Goal: Task Accomplishment & Management: Manage account settings

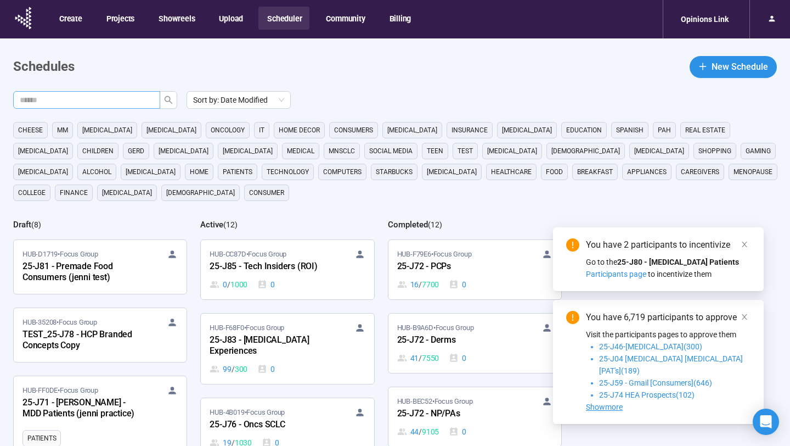
click at [105, 98] on input "text" at bounding box center [82, 100] width 125 height 12
type input "**"
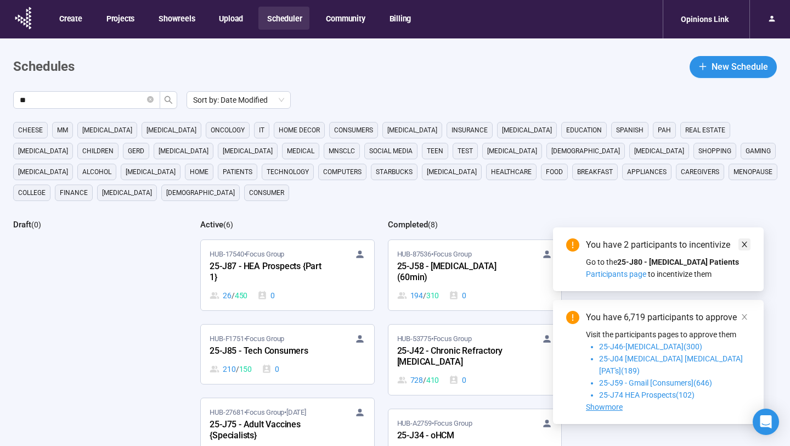
click at [743, 248] on icon "close" at bounding box center [745, 244] width 8 height 8
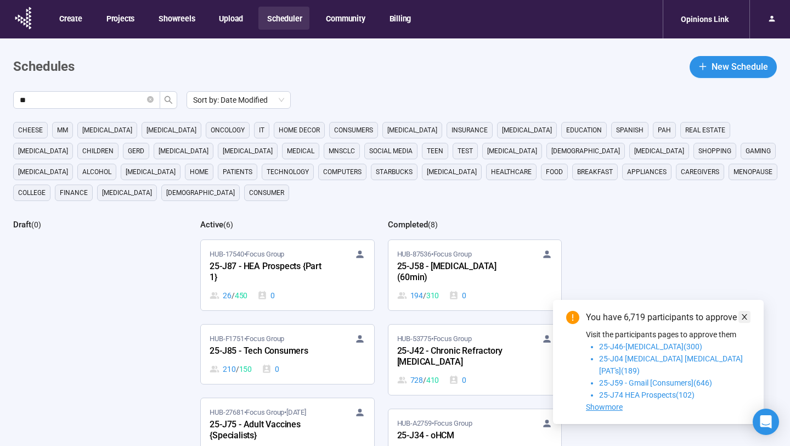
click at [746, 321] on icon "close" at bounding box center [745, 317] width 8 height 8
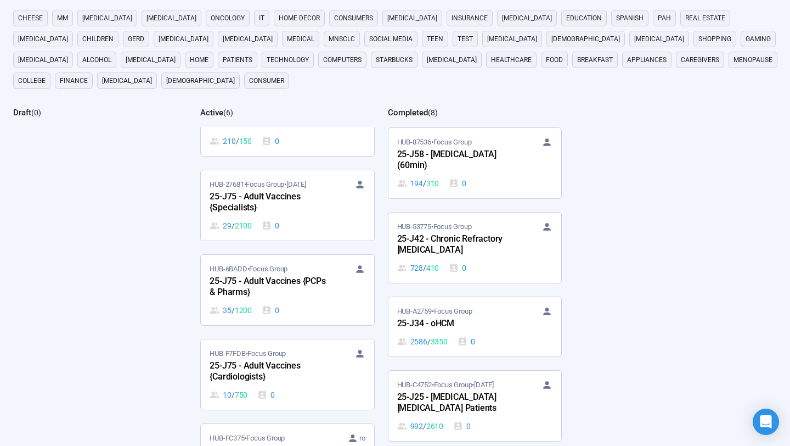
scroll to position [167, 0]
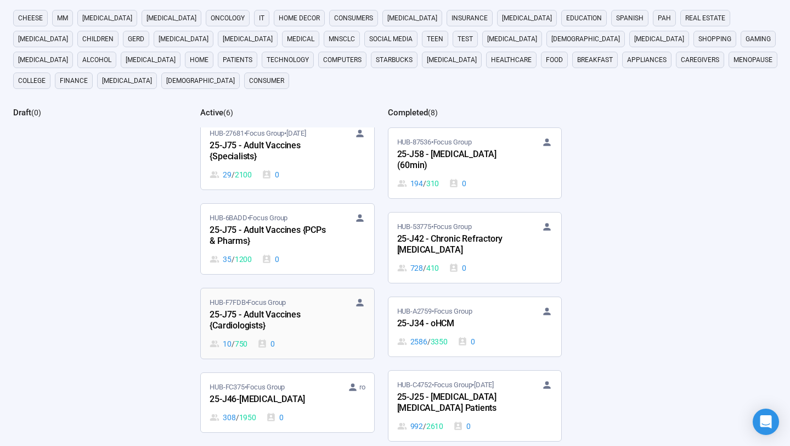
click at [307, 325] on div "25-J75 - Adult Vaccines {Cardiologists}" at bounding box center [270, 320] width 121 height 25
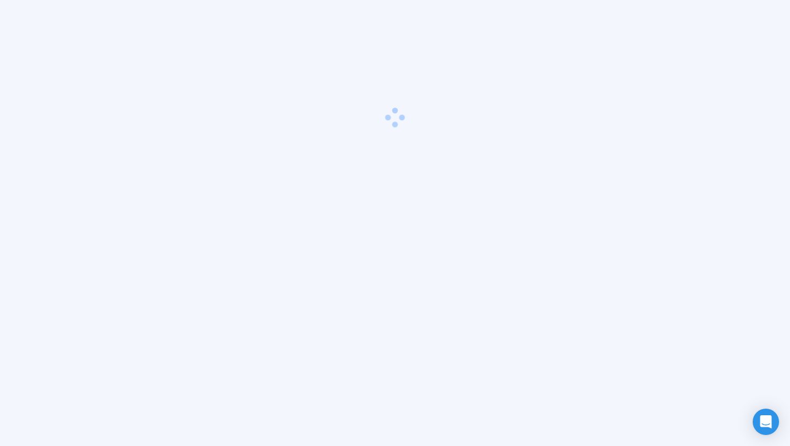
scroll to position [38, 0]
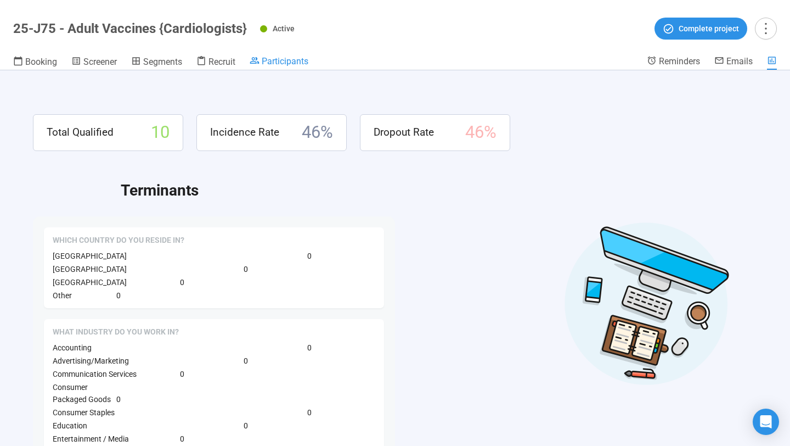
click at [283, 60] on span "Participants" at bounding box center [285, 61] width 47 height 10
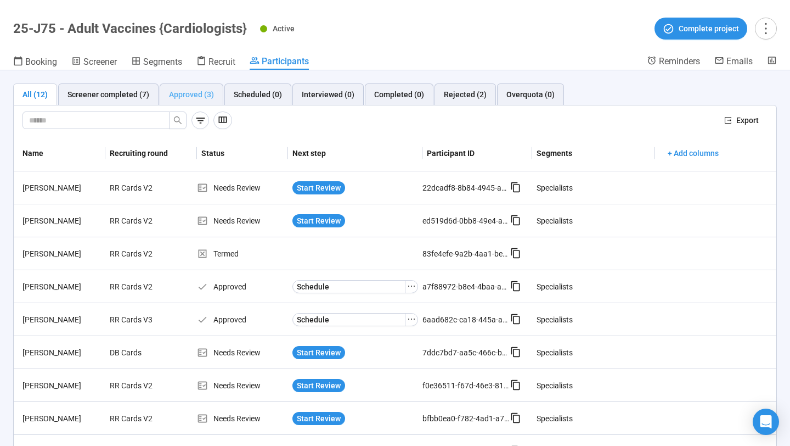
click at [199, 88] on div "Approved (3)" at bounding box center [192, 94] width 64 height 22
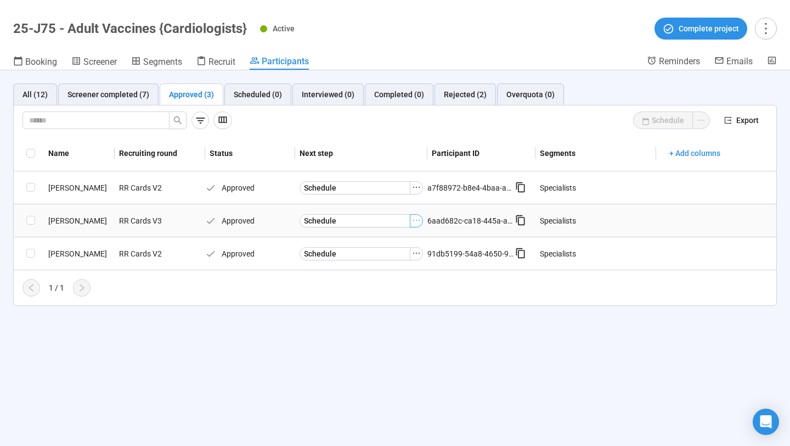
click at [419, 217] on icon "ellipsis" at bounding box center [416, 220] width 9 height 9
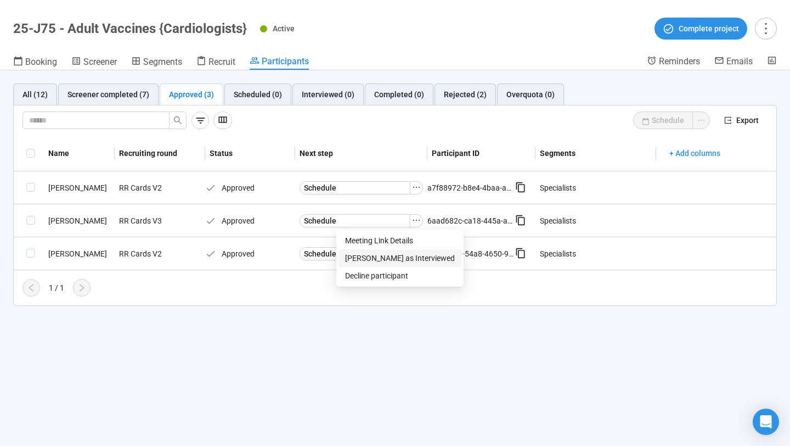
click at [395, 256] on span "[PERSON_NAME] as Interviewed" at bounding box center [400, 258] width 110 height 12
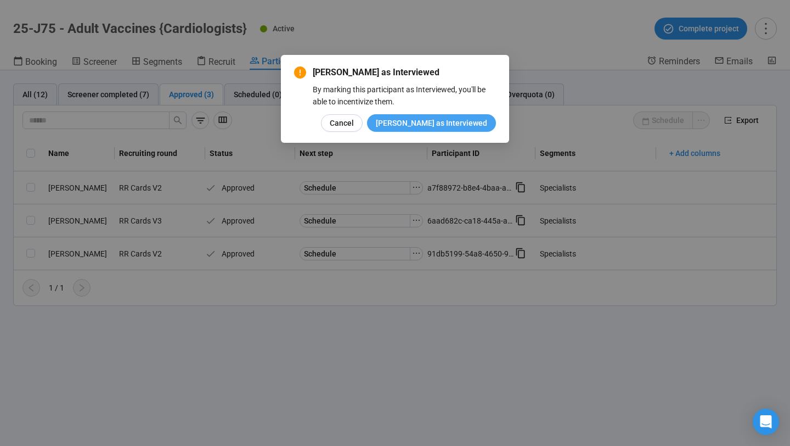
click at [446, 122] on span "[PERSON_NAME] as Interviewed" at bounding box center [431, 123] width 111 height 12
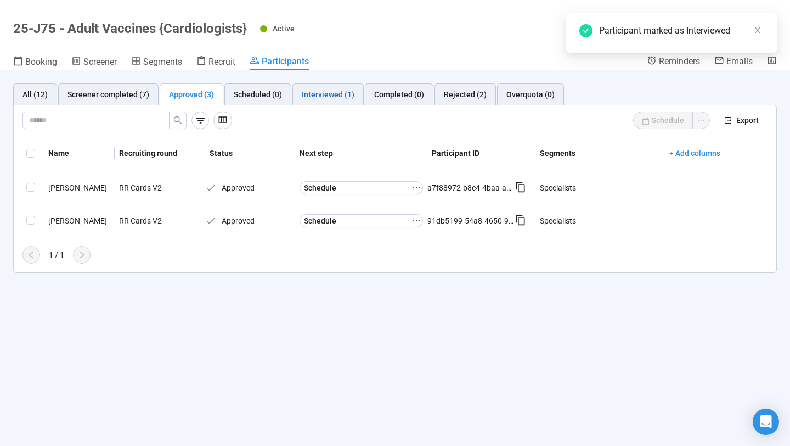
click at [325, 89] on div "Interviewed (1)" at bounding box center [328, 94] width 53 height 12
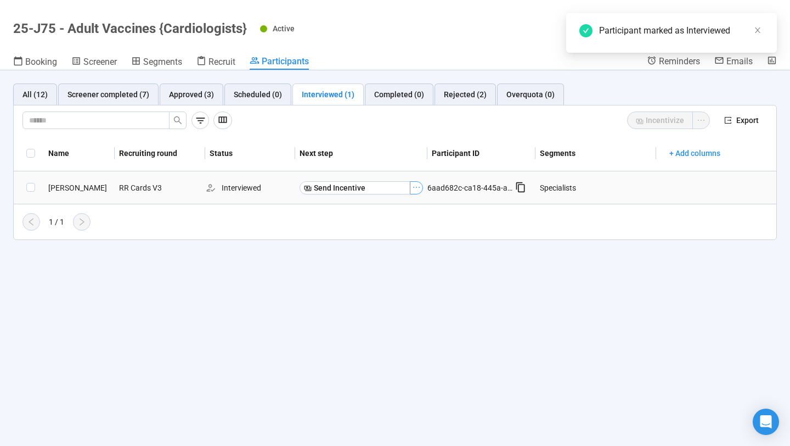
click at [416, 190] on icon "ellipsis" at bounding box center [416, 187] width 9 height 9
click at [397, 206] on span "Mark as No show" at bounding box center [379, 207] width 70 height 12
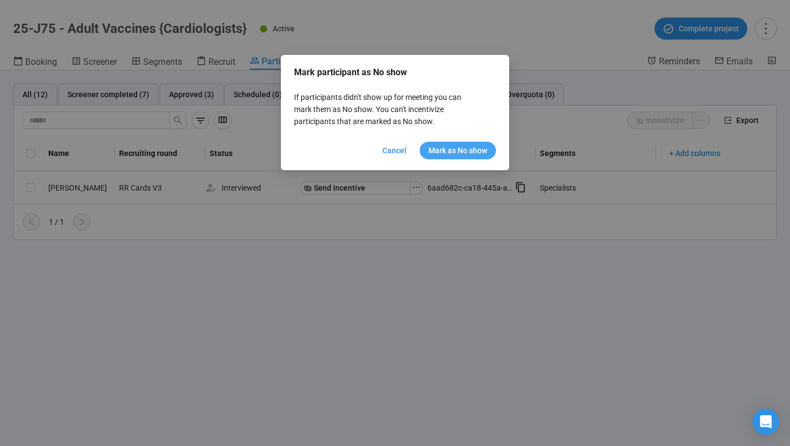
click at [440, 145] on span "Mark as No show" at bounding box center [458, 150] width 59 height 12
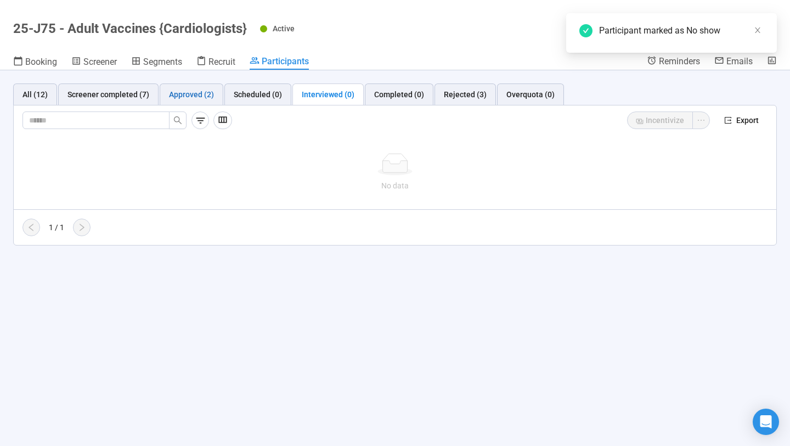
click at [198, 92] on div "Approved (2)" at bounding box center [191, 94] width 45 height 12
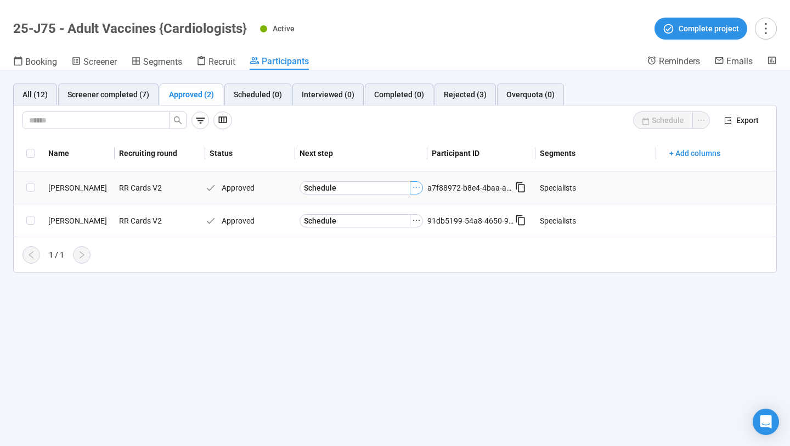
click at [414, 190] on icon "ellipsis" at bounding box center [416, 187] width 9 height 9
click at [383, 226] on span "[PERSON_NAME] as Interviewed" at bounding box center [400, 225] width 110 height 12
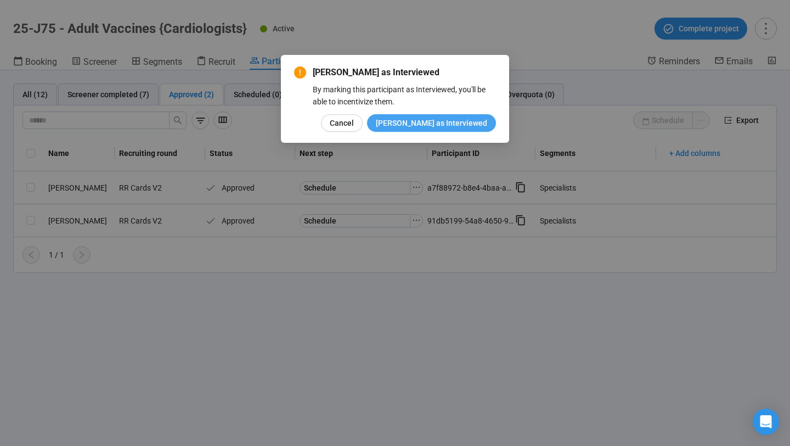
click at [424, 119] on span "[PERSON_NAME] as Interviewed" at bounding box center [431, 123] width 111 height 12
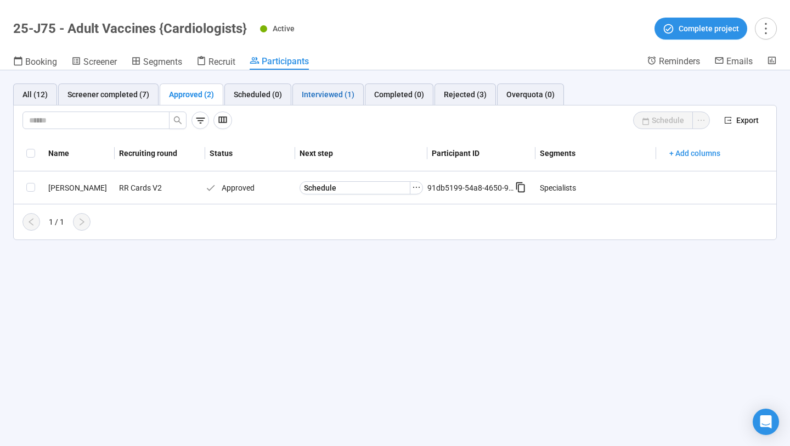
click at [328, 98] on div "Interviewed (1)" at bounding box center [328, 94] width 53 height 12
click at [401, 189] on button "Send Incentive" at bounding box center [355, 187] width 111 height 13
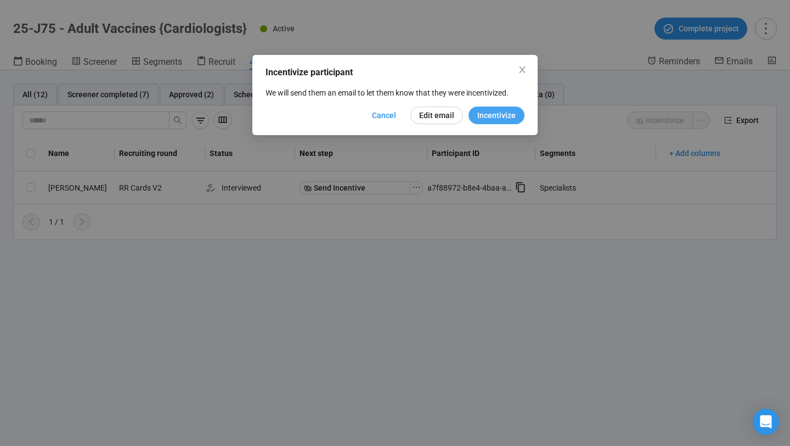
click at [492, 117] on span "Incentivize" at bounding box center [497, 115] width 38 height 12
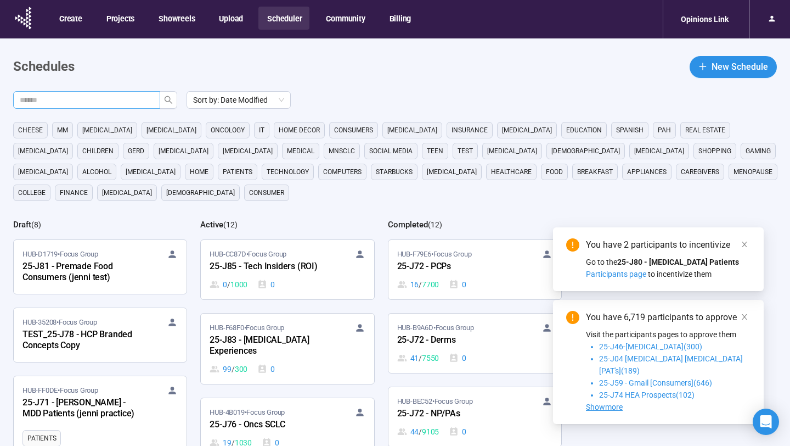
click at [119, 104] on input "text" at bounding box center [82, 100] width 125 height 12
type input "**"
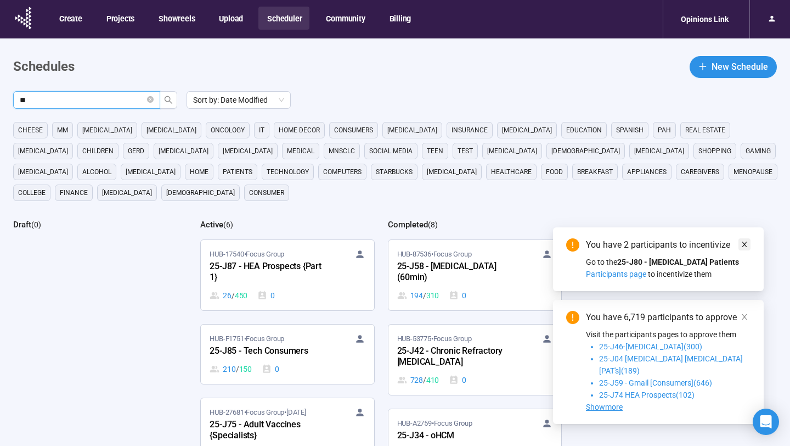
click at [747, 248] on icon "close" at bounding box center [745, 244] width 8 height 8
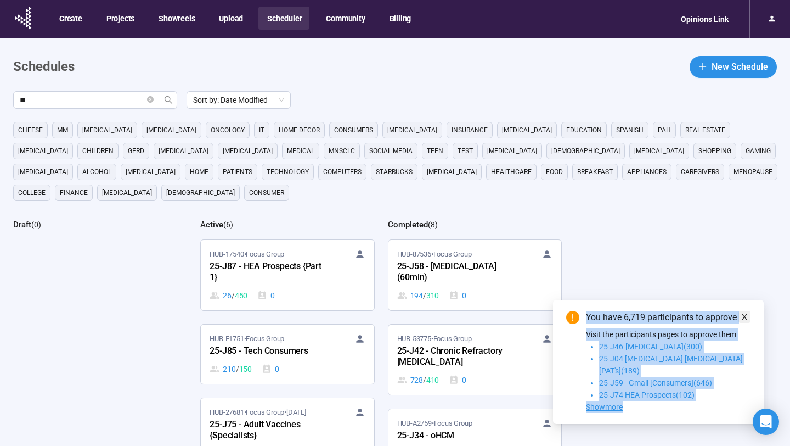
click at [743, 322] on div "You have 6,719 participants to approve Visit the participants pages to approve …" at bounding box center [658, 362] width 211 height 124
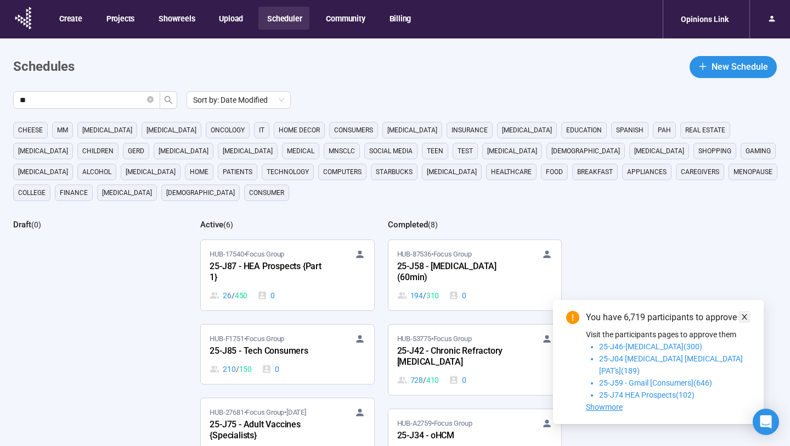
click at [743, 321] on icon "close" at bounding box center [745, 317] width 8 height 8
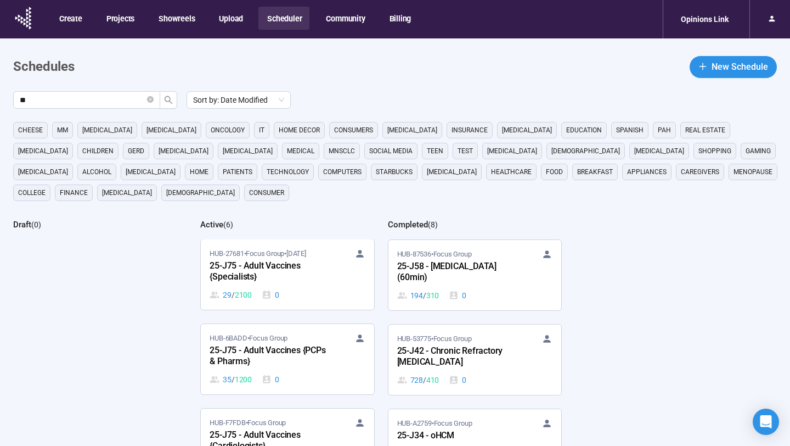
scroll to position [167, 0]
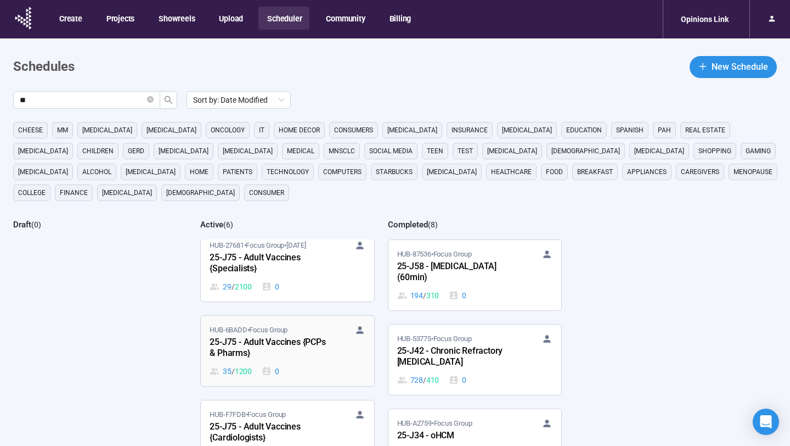
click at [313, 356] on div "25-J75 - Adult Vaccines {PCPs & Pharms}" at bounding box center [270, 347] width 121 height 25
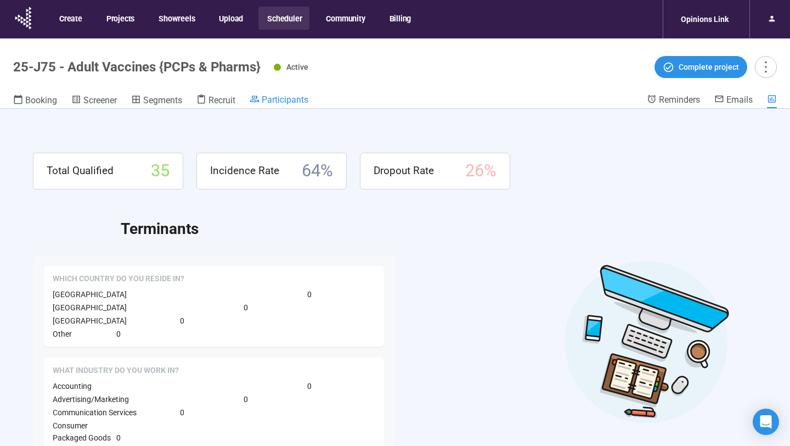
click at [289, 98] on span "Participants" at bounding box center [285, 99] width 47 height 10
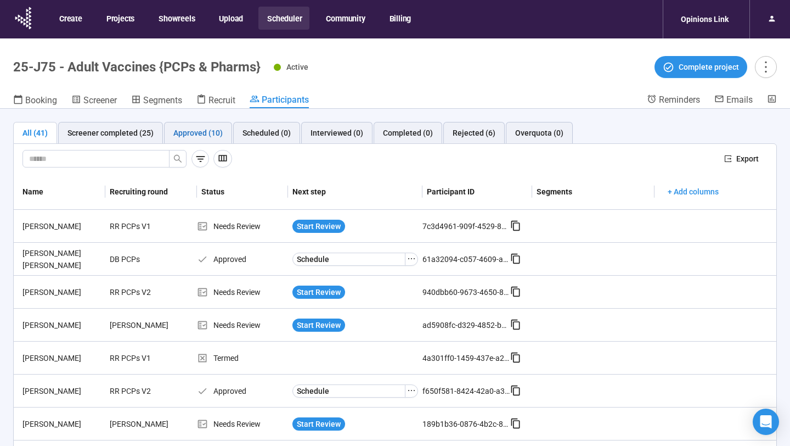
click at [200, 128] on div "Approved (10)" at bounding box center [197, 133] width 49 height 12
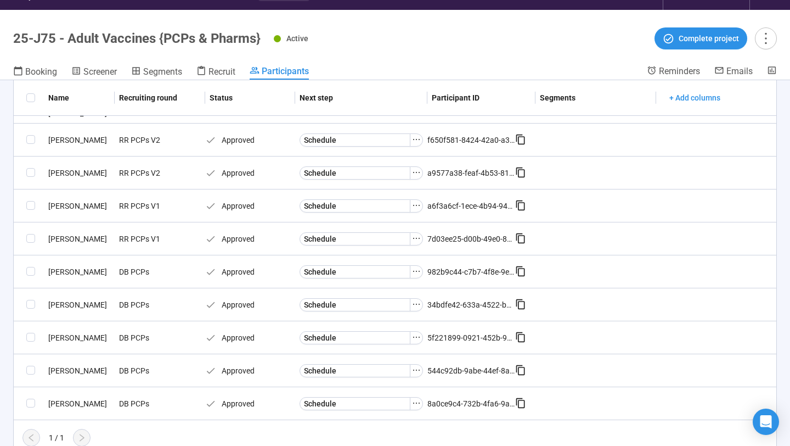
scroll to position [38, 0]
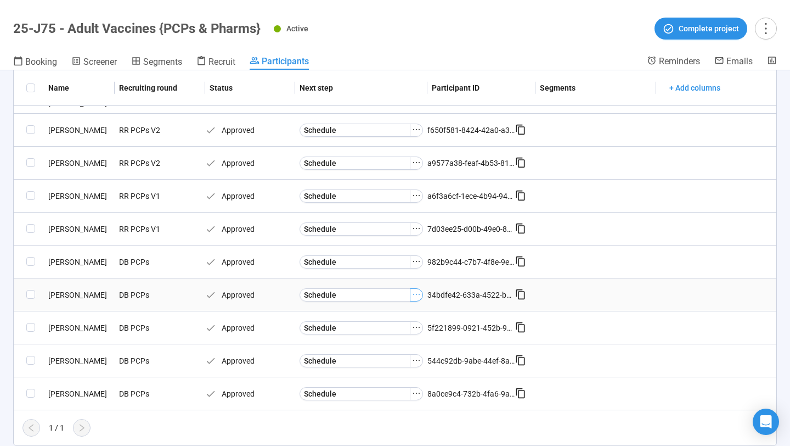
click at [415, 294] on icon "ellipsis" at bounding box center [416, 294] width 9 height 9
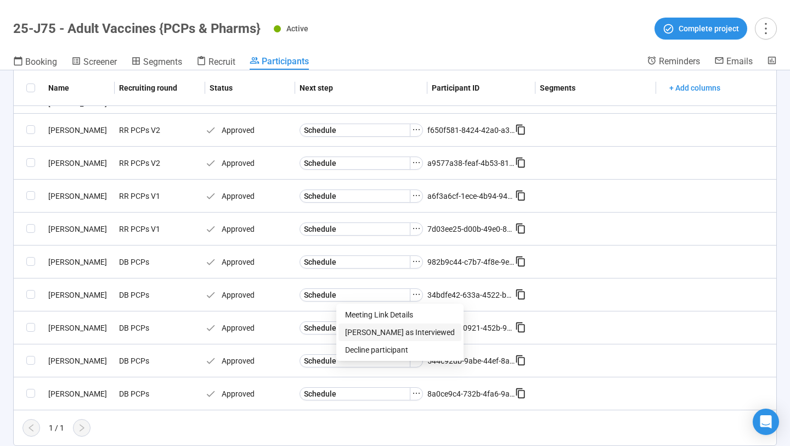
click at [396, 328] on span "[PERSON_NAME] as Interviewed" at bounding box center [400, 332] width 110 height 12
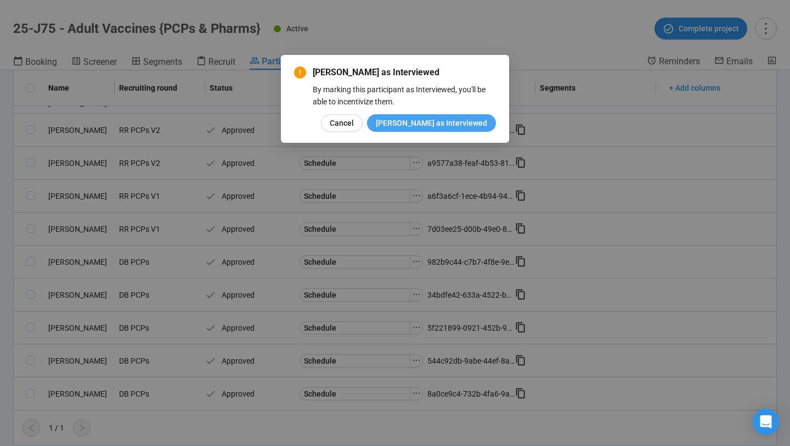
click at [462, 119] on span "[PERSON_NAME] as Interviewed" at bounding box center [431, 123] width 111 height 12
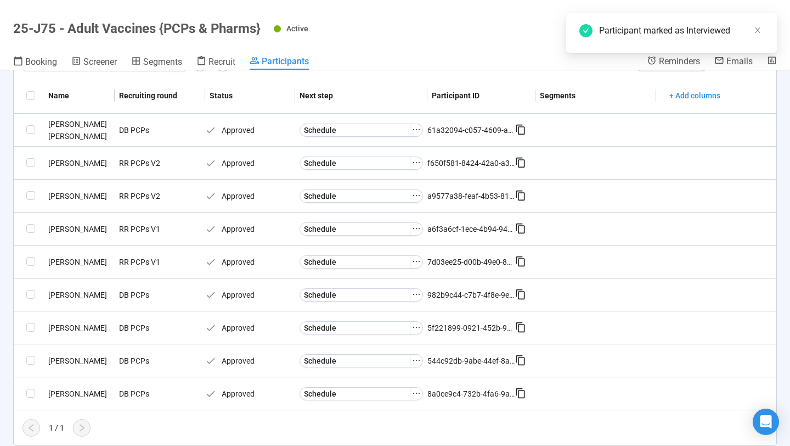
scroll to position [58, 0]
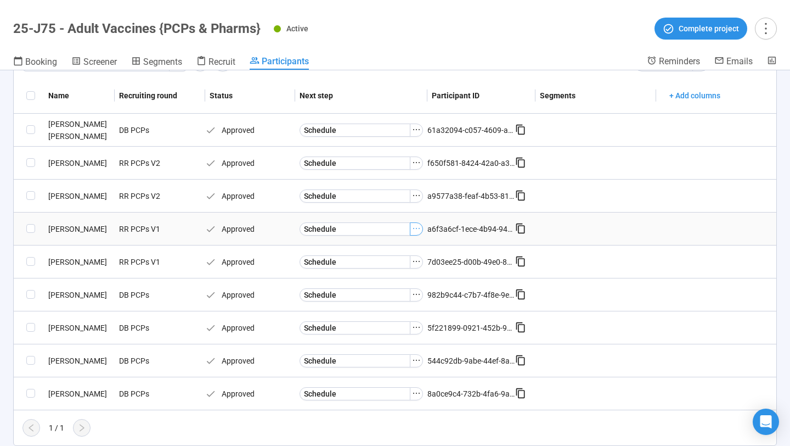
click at [415, 229] on icon "ellipsis" at bounding box center [416, 228] width 9 height 9
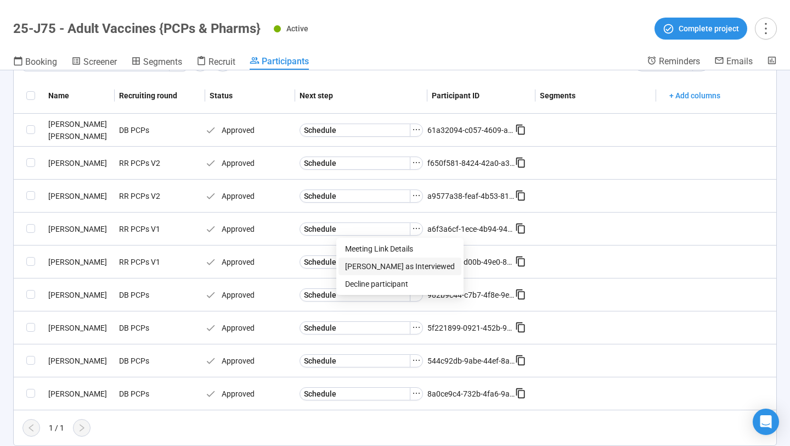
click at [388, 263] on span "[PERSON_NAME] as Interviewed" at bounding box center [400, 266] width 110 height 12
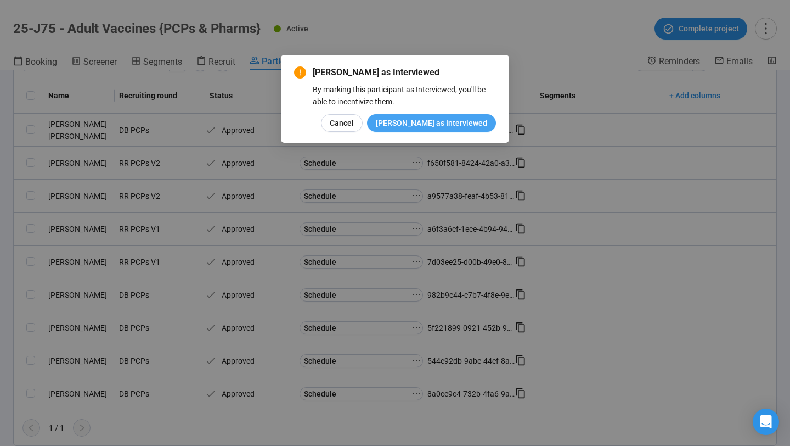
click at [447, 122] on span "[PERSON_NAME] as Interviewed" at bounding box center [431, 123] width 111 height 12
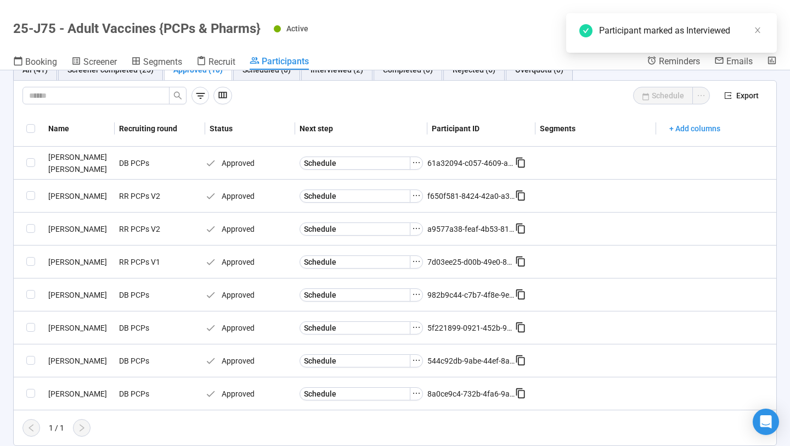
scroll to position [25, 0]
click at [415, 293] on icon "ellipsis" at bounding box center [416, 294] width 9 height 9
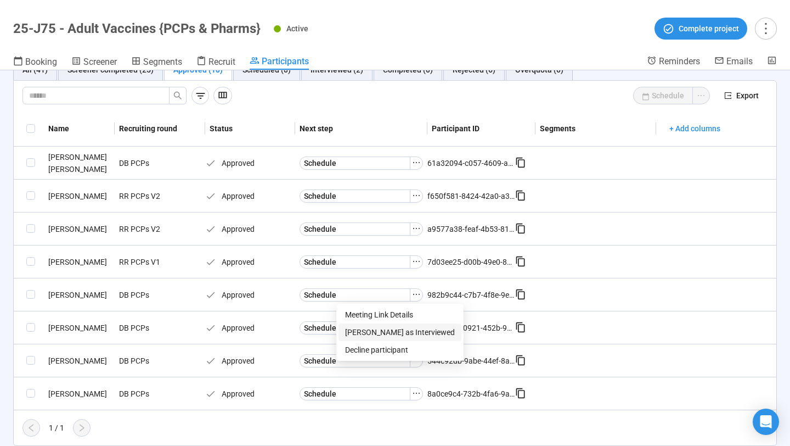
click at [375, 335] on span "[PERSON_NAME] as Interviewed" at bounding box center [400, 332] width 110 height 12
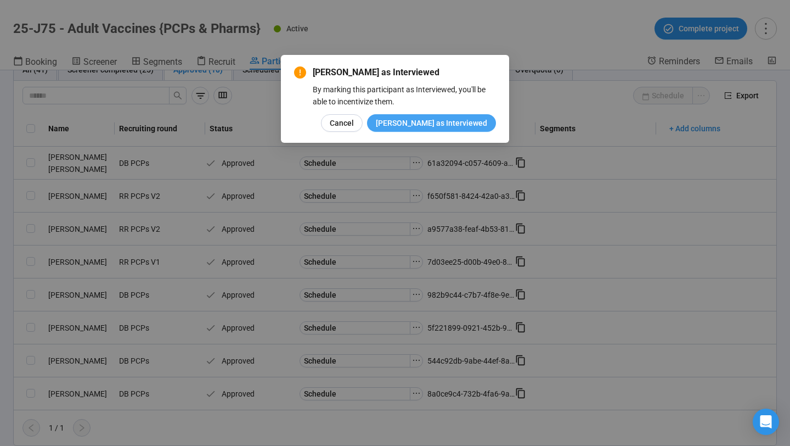
click at [455, 117] on span "[PERSON_NAME] as Interviewed" at bounding box center [431, 123] width 111 height 12
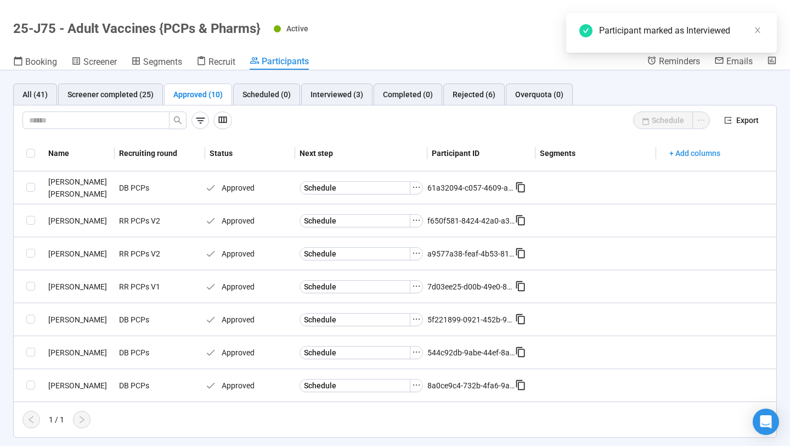
scroll to position [0, 0]
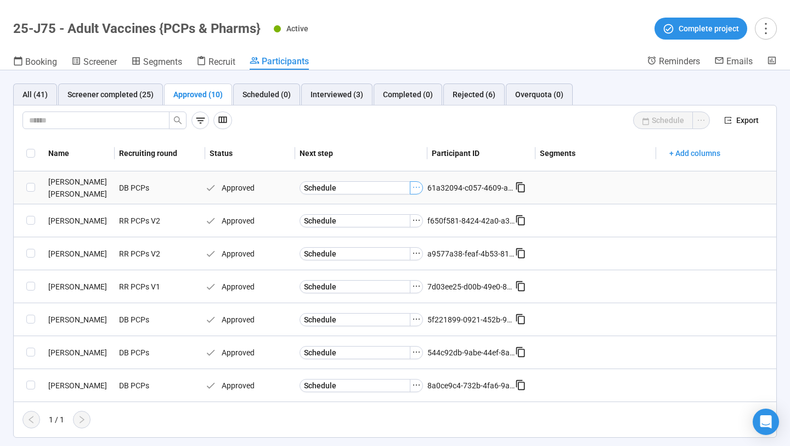
click at [416, 186] on icon "ellipsis" at bounding box center [416, 187] width 9 height 9
click at [385, 228] on span "[PERSON_NAME] as Interviewed" at bounding box center [400, 225] width 110 height 12
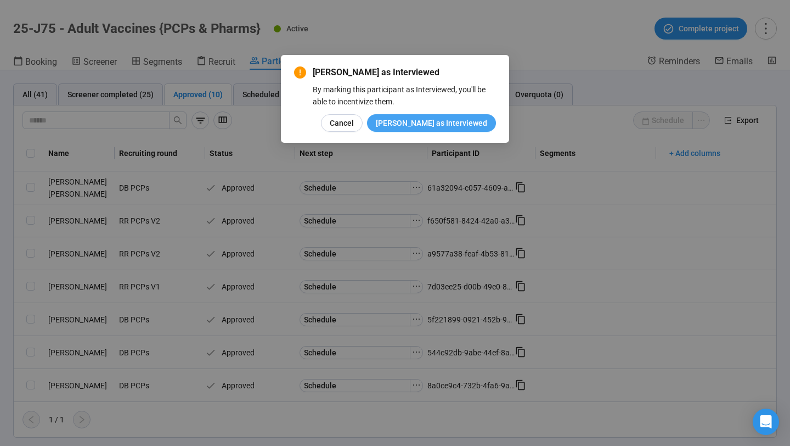
click at [435, 125] on span "[PERSON_NAME] as Interviewed" at bounding box center [431, 123] width 111 height 12
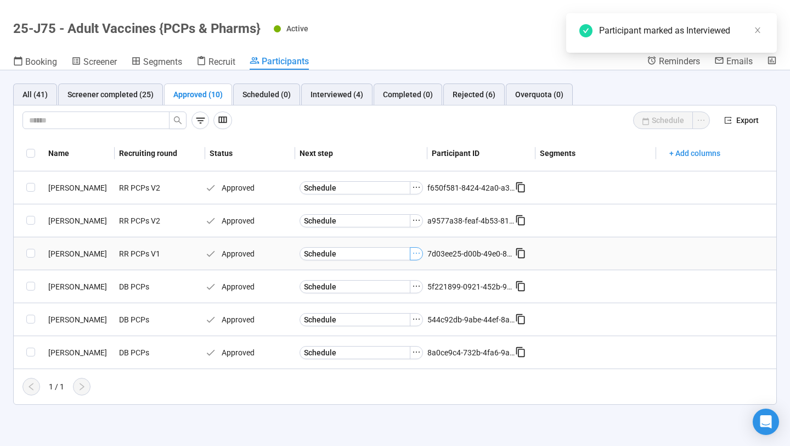
click at [414, 254] on icon "ellipsis" at bounding box center [416, 253] width 9 height 9
click at [400, 291] on span "[PERSON_NAME] as Interviewed" at bounding box center [400, 291] width 110 height 12
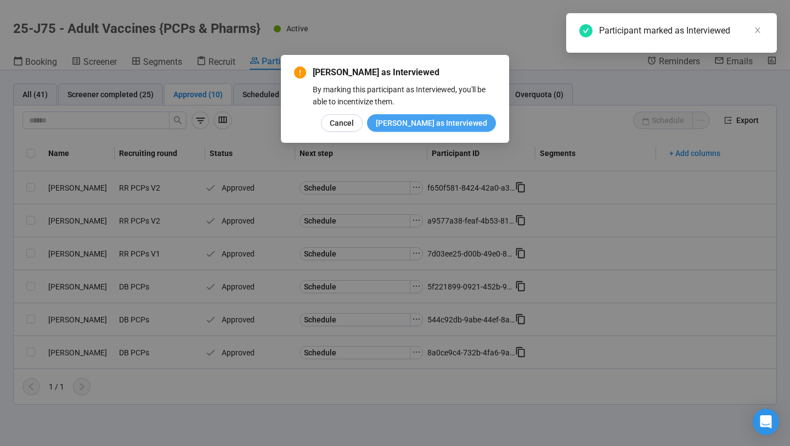
click at [441, 115] on button "[PERSON_NAME] as Interviewed" at bounding box center [431, 123] width 129 height 18
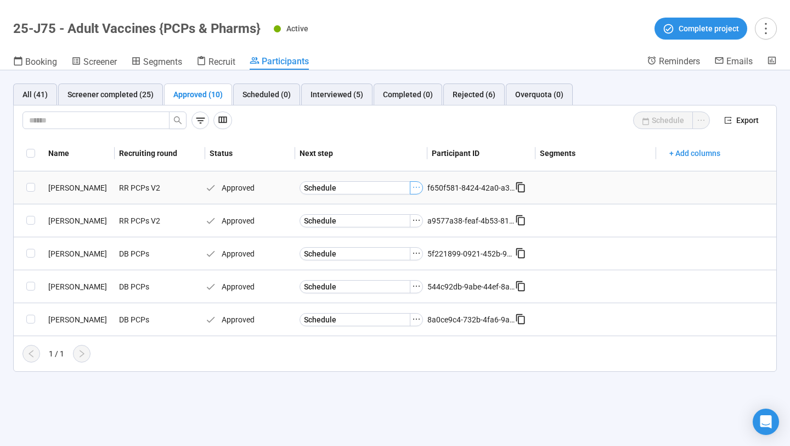
click at [416, 187] on icon "ellipsis" at bounding box center [416, 187] width 7 height 1
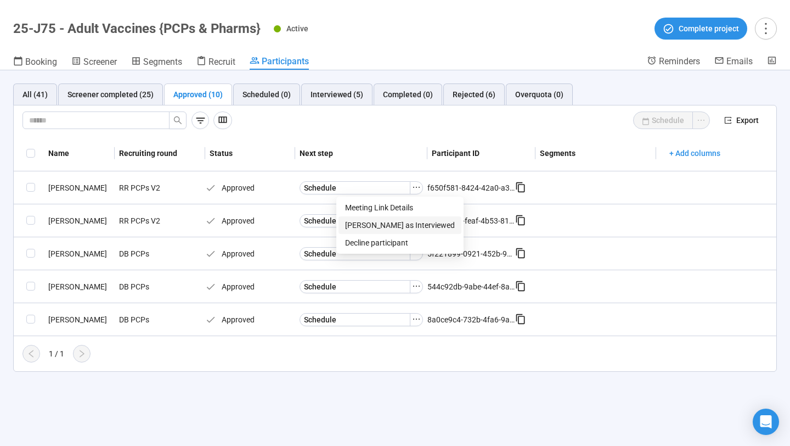
click at [402, 227] on span "[PERSON_NAME] as Interviewed" at bounding box center [400, 225] width 110 height 12
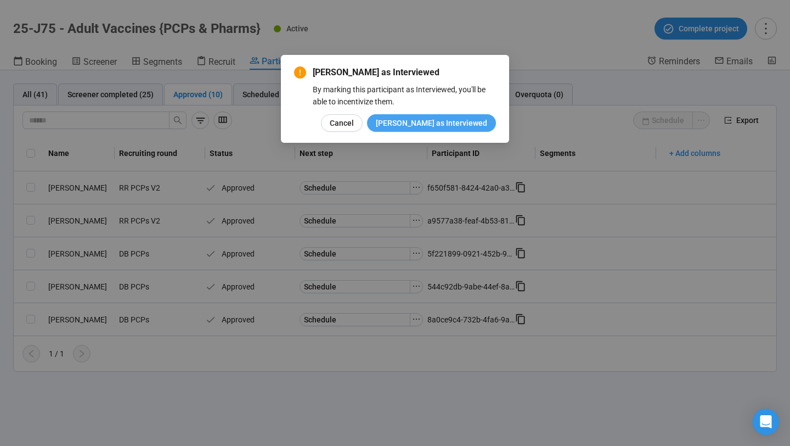
click at [436, 126] on span "[PERSON_NAME] as Interviewed" at bounding box center [431, 123] width 111 height 12
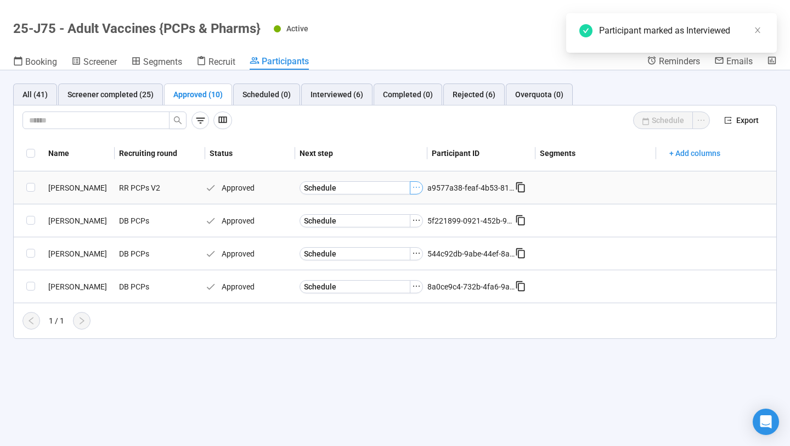
click at [418, 188] on icon "ellipsis" at bounding box center [416, 187] width 9 height 9
click at [400, 221] on span "[PERSON_NAME] as Interviewed" at bounding box center [400, 225] width 110 height 12
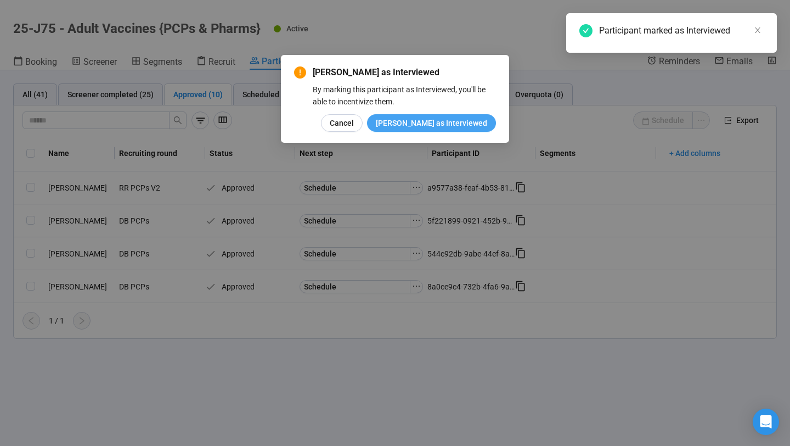
click at [442, 117] on span "[PERSON_NAME] as Interviewed" at bounding box center [431, 123] width 111 height 12
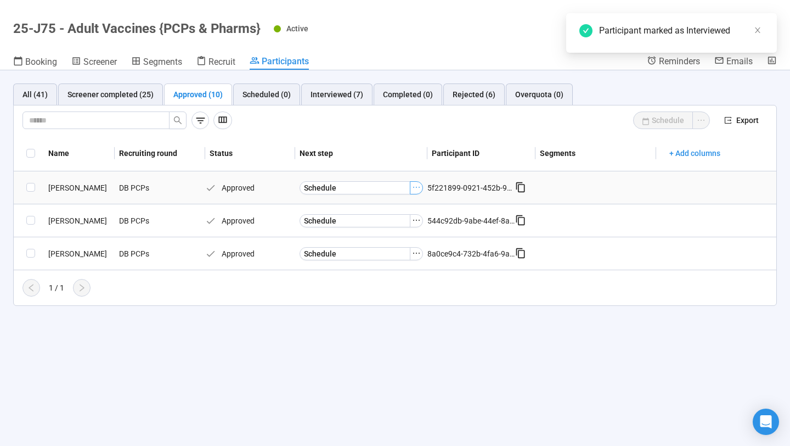
click at [416, 187] on icon "ellipsis" at bounding box center [416, 187] width 9 height 9
click at [401, 221] on span "[PERSON_NAME] as Interviewed" at bounding box center [400, 225] width 110 height 12
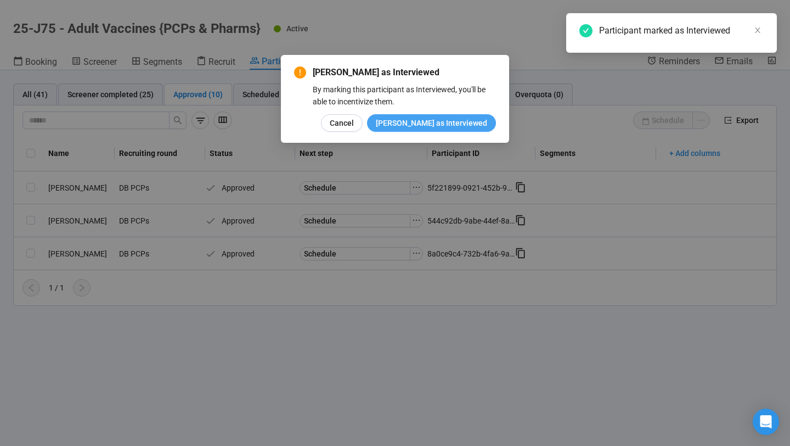
click at [425, 119] on span "[PERSON_NAME] as Interviewed" at bounding box center [431, 123] width 111 height 12
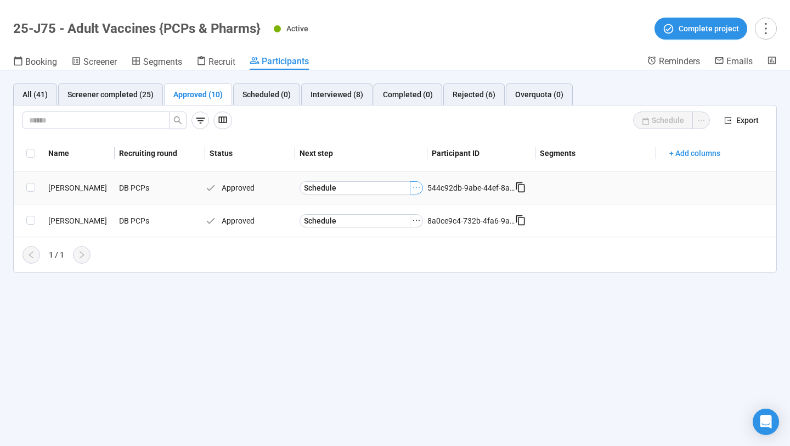
click at [415, 183] on icon "ellipsis" at bounding box center [416, 187] width 9 height 9
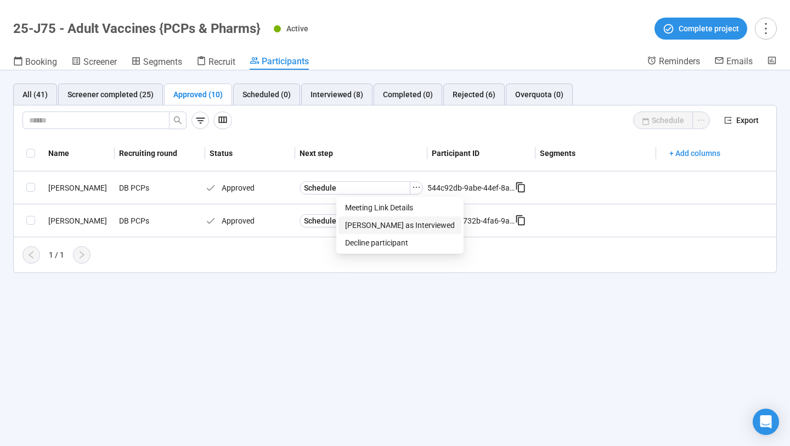
click at [391, 218] on li "[PERSON_NAME] as Interviewed" at bounding box center [400, 225] width 123 height 18
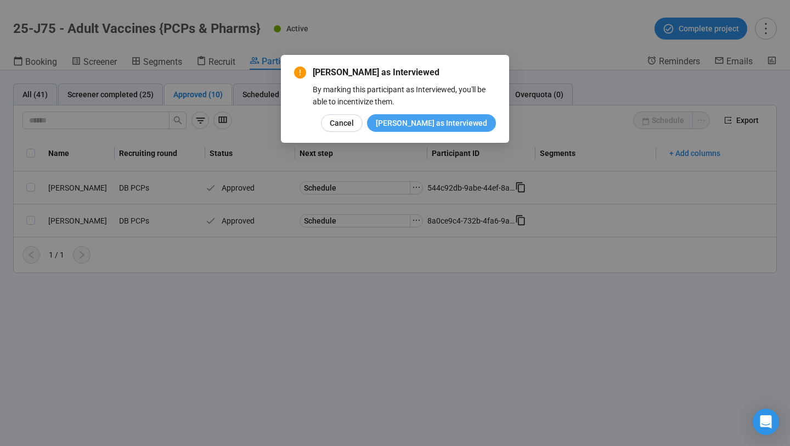
click at [437, 119] on span "[PERSON_NAME] as Interviewed" at bounding box center [431, 123] width 111 height 12
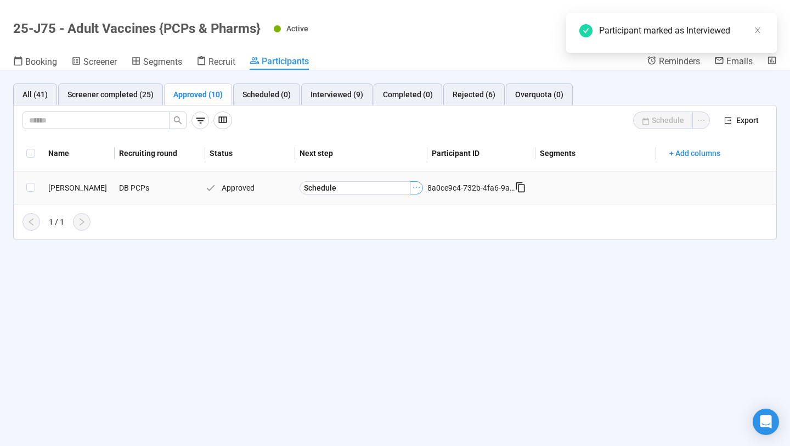
click at [418, 187] on icon "ellipsis" at bounding box center [416, 187] width 9 height 9
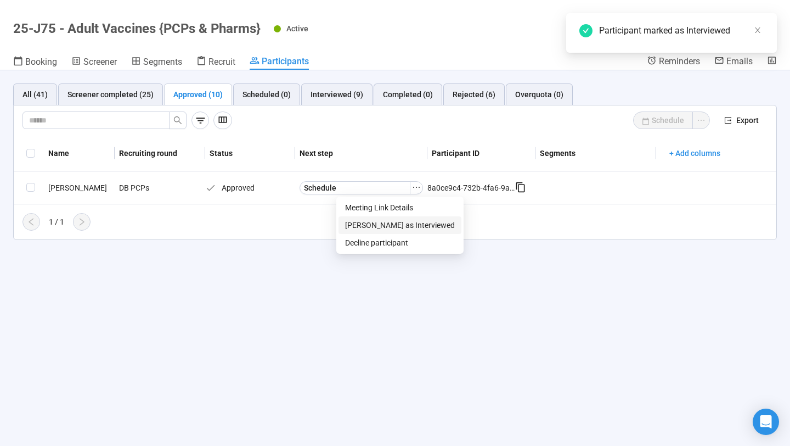
click at [395, 226] on span "[PERSON_NAME] as Interviewed" at bounding box center [400, 225] width 110 height 12
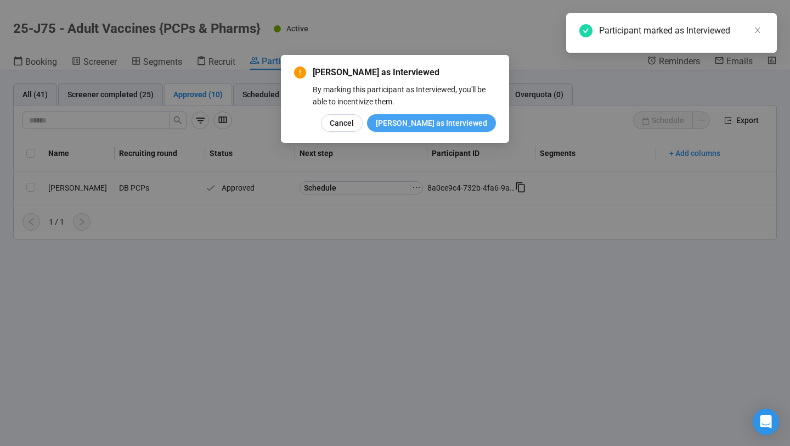
click at [428, 114] on button "[PERSON_NAME] as Interviewed" at bounding box center [431, 123] width 129 height 18
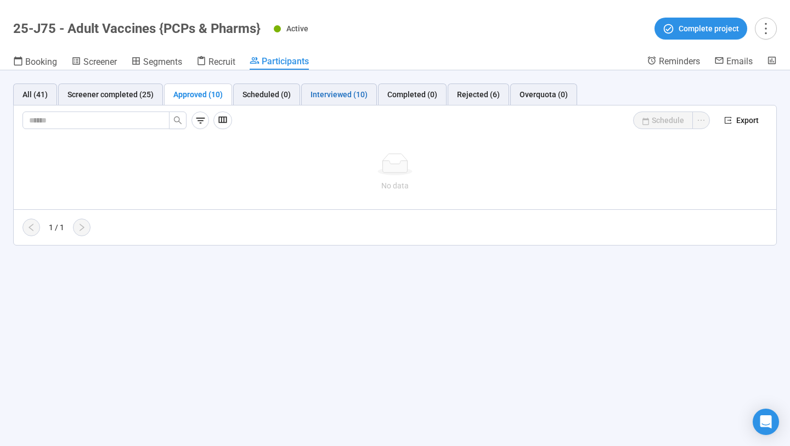
click at [330, 92] on div "Interviewed (10)" at bounding box center [339, 94] width 57 height 12
click at [41, 151] on div at bounding box center [395, 173] width 763 height 74
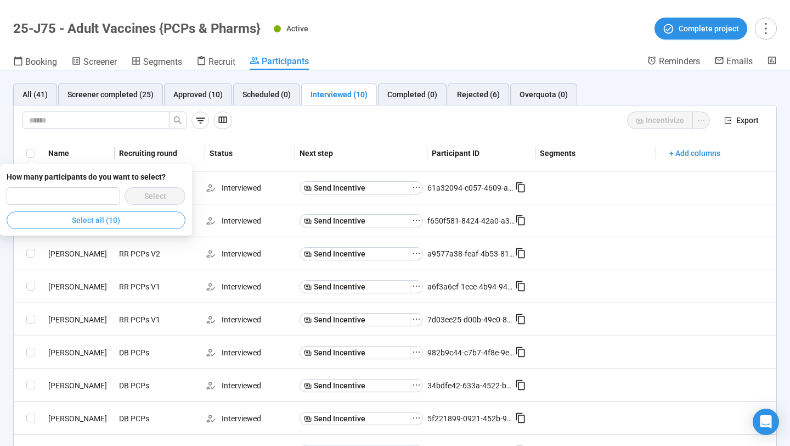
click at [112, 213] on button "Select all (10)" at bounding box center [96, 220] width 179 height 18
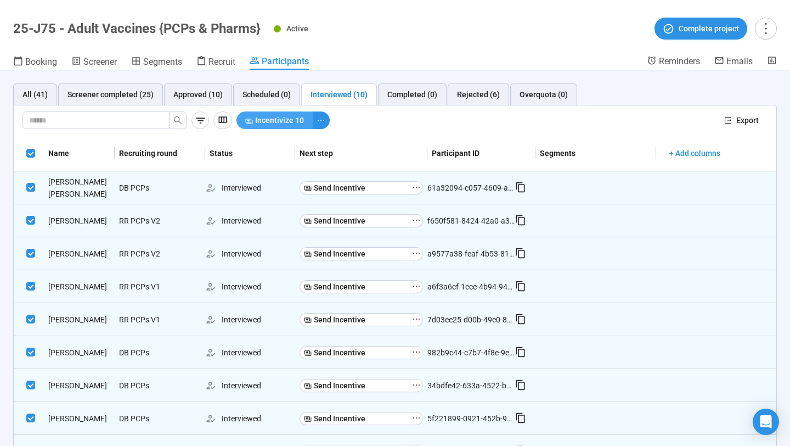
click at [285, 121] on span "Incentivize 10" at bounding box center [279, 120] width 49 height 12
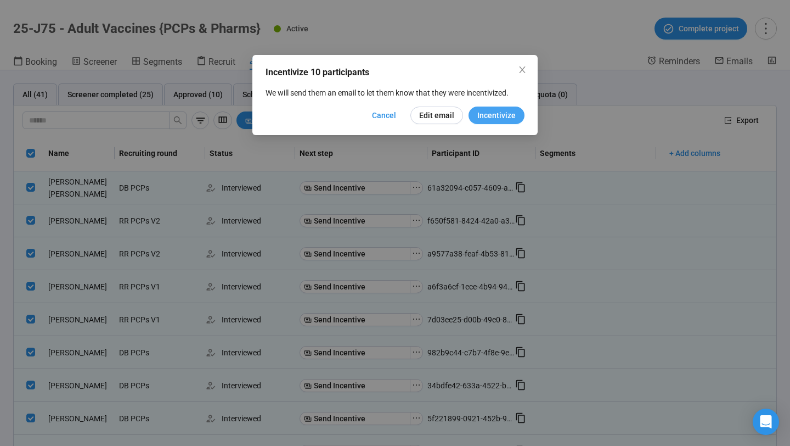
click at [498, 113] on span "Incentivize" at bounding box center [497, 115] width 38 height 12
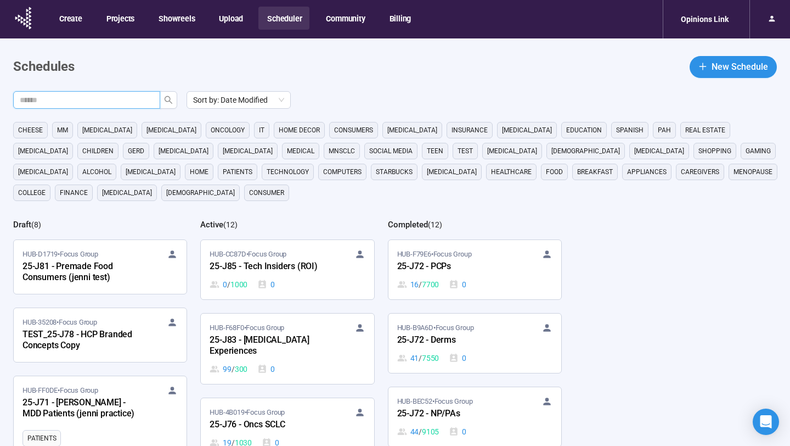
click at [125, 105] on input "text" at bounding box center [82, 100] width 125 height 12
type input "**"
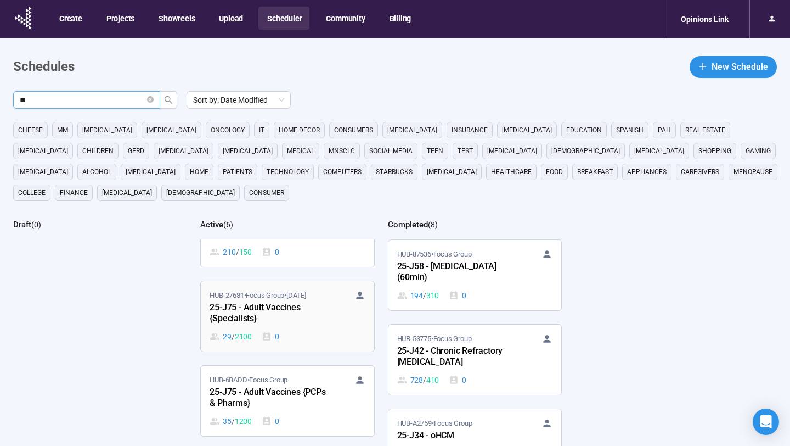
scroll to position [127, 0]
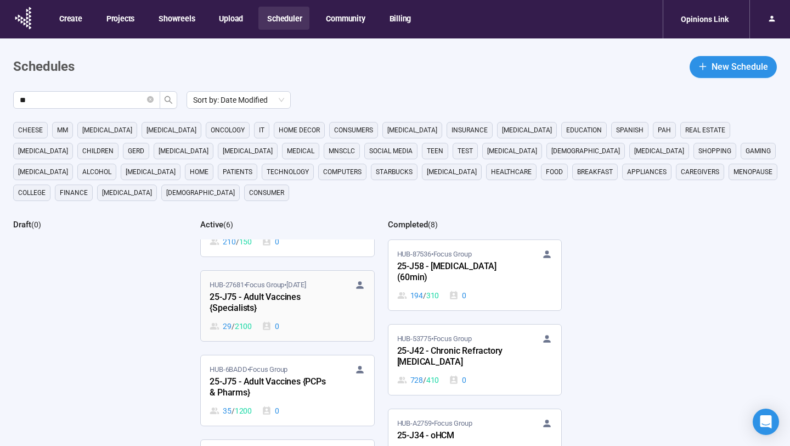
click at [302, 318] on div "HUB-27681 • Focus Group • Aug 26 25-J75 - Adult Vaccines {Specialists} 29 / 210…" at bounding box center [287, 305] width 155 height 53
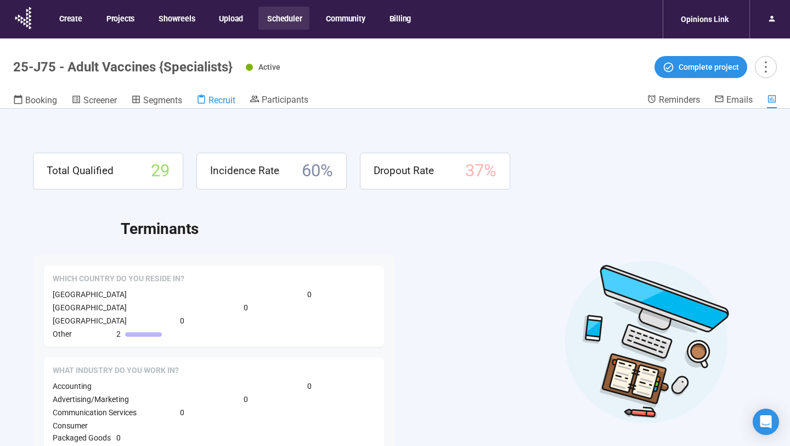
click at [226, 98] on span "Recruit" at bounding box center [222, 100] width 27 height 10
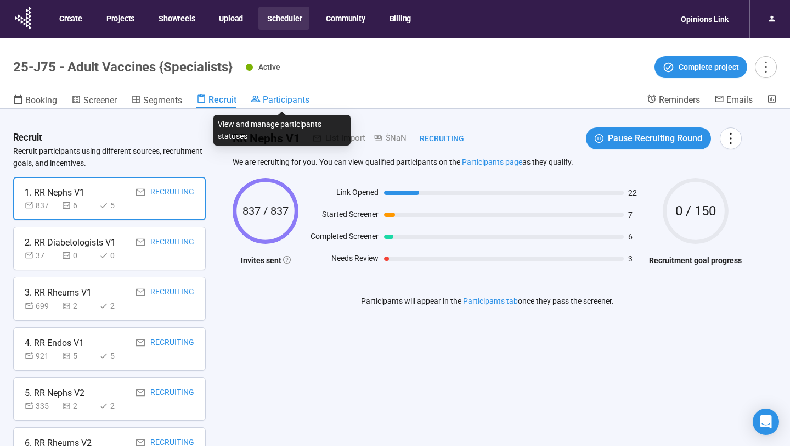
click at [277, 104] on span "Participants" at bounding box center [286, 99] width 47 height 10
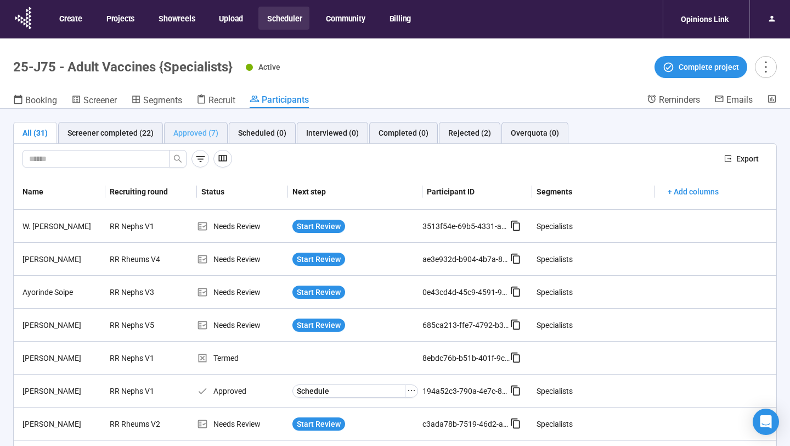
click at [169, 135] on div "Approved (7)" at bounding box center [196, 133] width 64 height 22
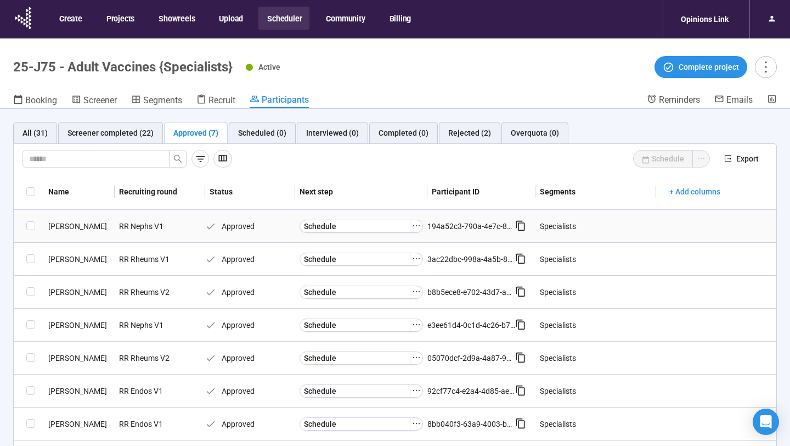
scroll to position [38, 0]
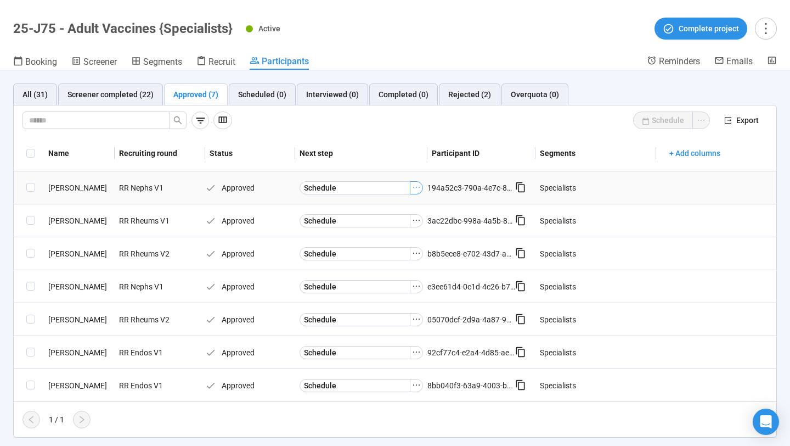
click at [413, 188] on icon "ellipsis" at bounding box center [416, 187] width 9 height 9
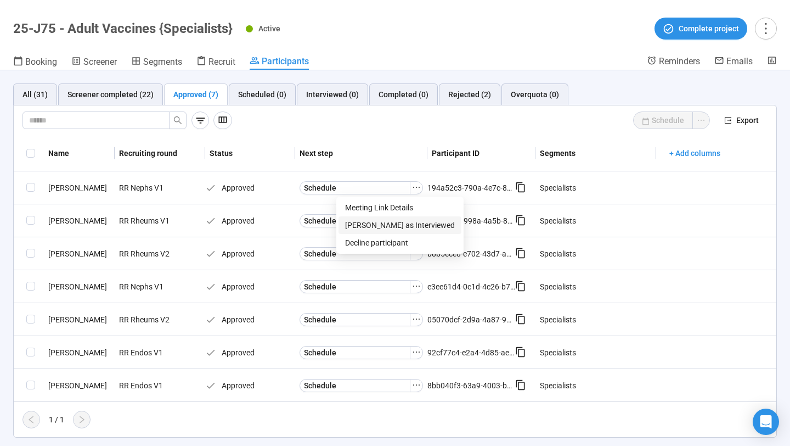
click at [390, 226] on span "[PERSON_NAME] as Interviewed" at bounding box center [400, 225] width 110 height 12
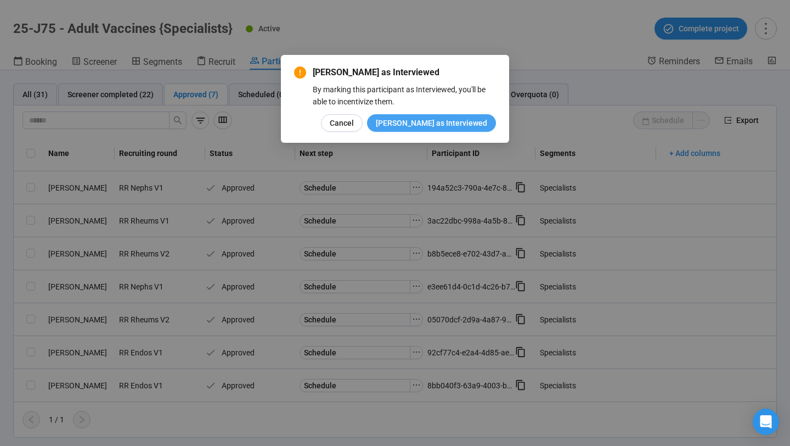
click at [434, 124] on span "[PERSON_NAME] as Interviewed" at bounding box center [431, 123] width 111 height 12
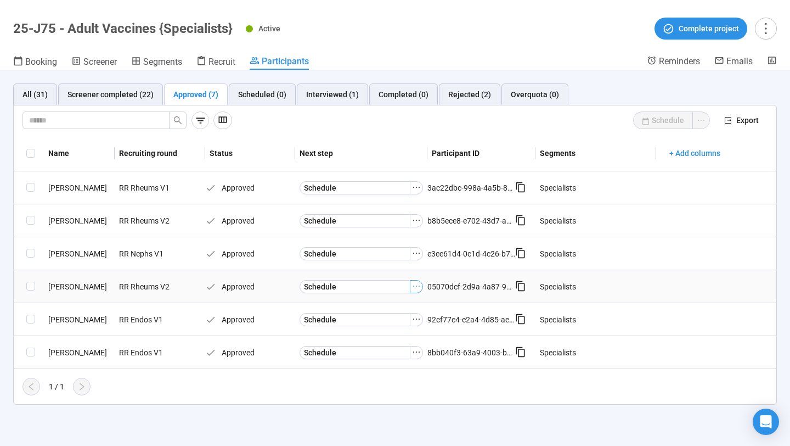
click at [416, 288] on icon "ellipsis" at bounding box center [416, 286] width 9 height 9
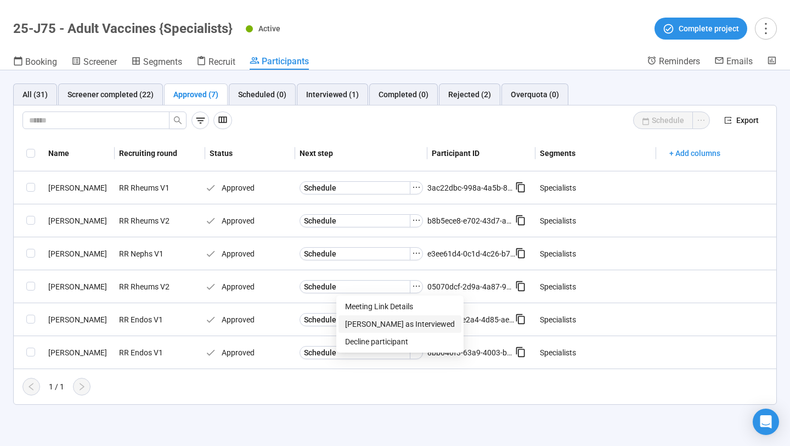
click at [387, 319] on span "[PERSON_NAME] as Interviewed" at bounding box center [400, 324] width 110 height 12
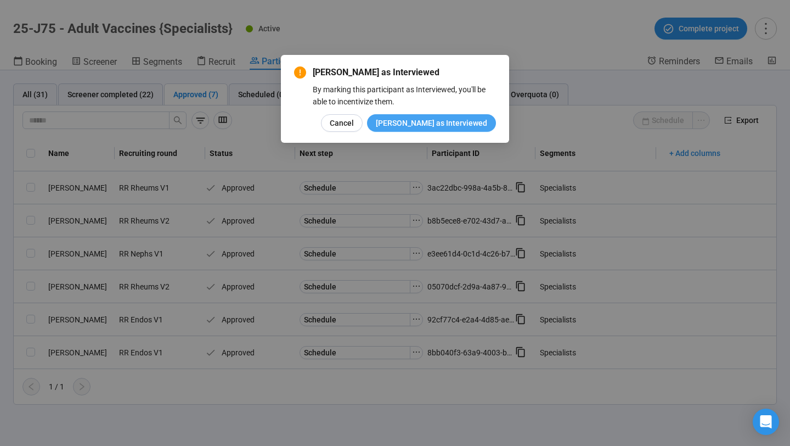
click at [437, 120] on span "[PERSON_NAME] as Interviewed" at bounding box center [431, 123] width 111 height 12
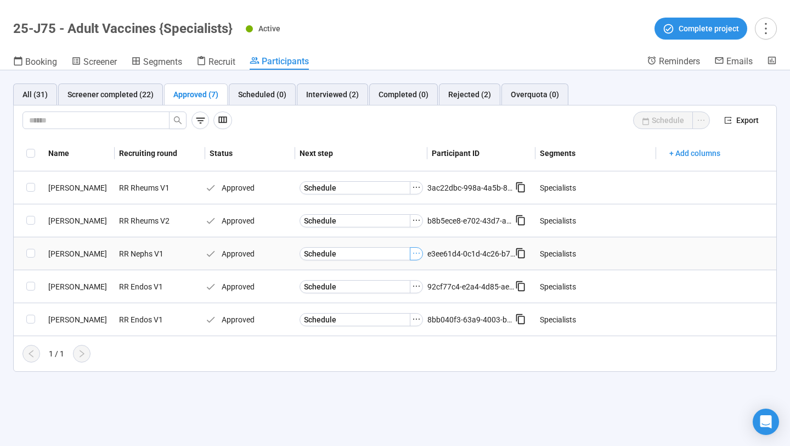
click at [416, 254] on icon "ellipsis" at bounding box center [416, 253] width 9 height 9
click at [393, 288] on span "[PERSON_NAME] as Interviewed" at bounding box center [400, 291] width 110 height 12
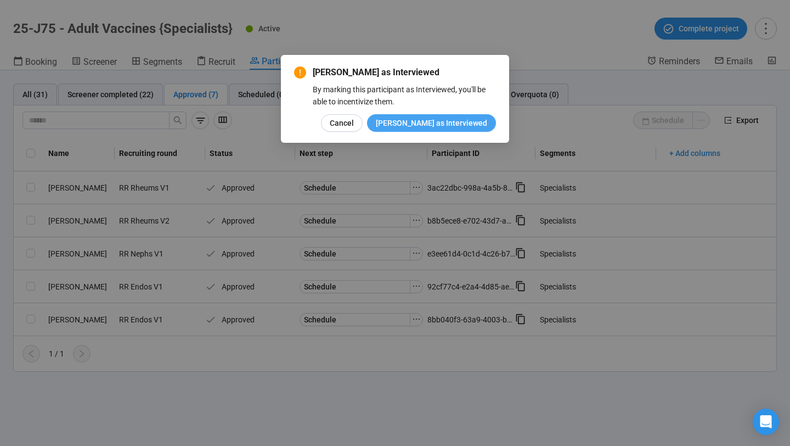
click at [439, 125] on span "[PERSON_NAME] as Interviewed" at bounding box center [431, 123] width 111 height 12
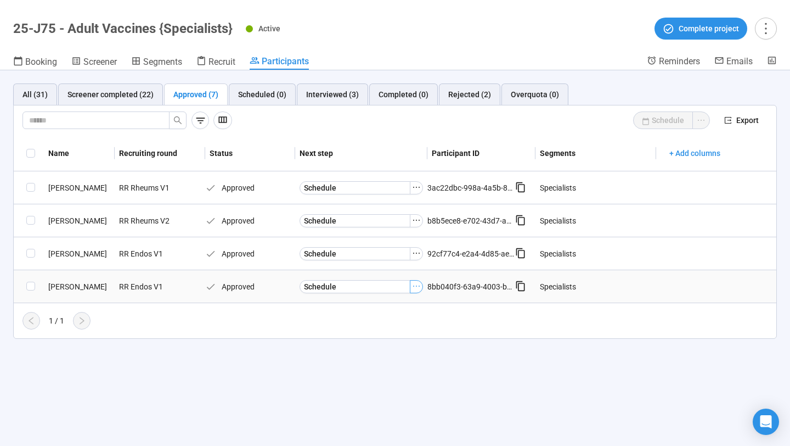
click at [416, 285] on icon "ellipsis" at bounding box center [416, 286] width 9 height 9
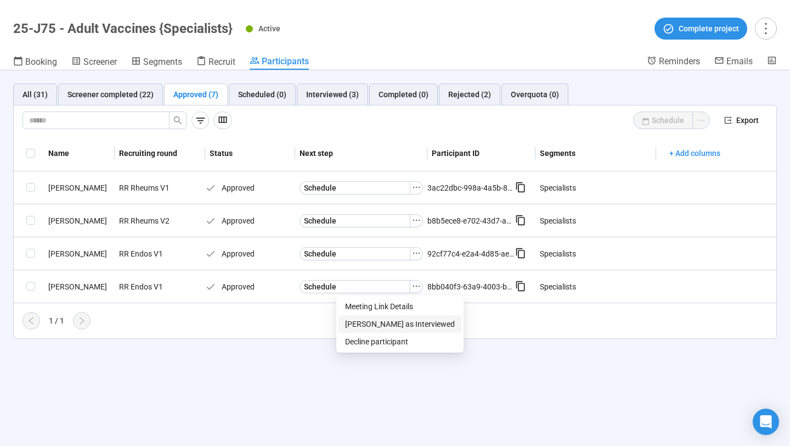
click at [382, 323] on span "[PERSON_NAME] as Interviewed" at bounding box center [400, 324] width 110 height 12
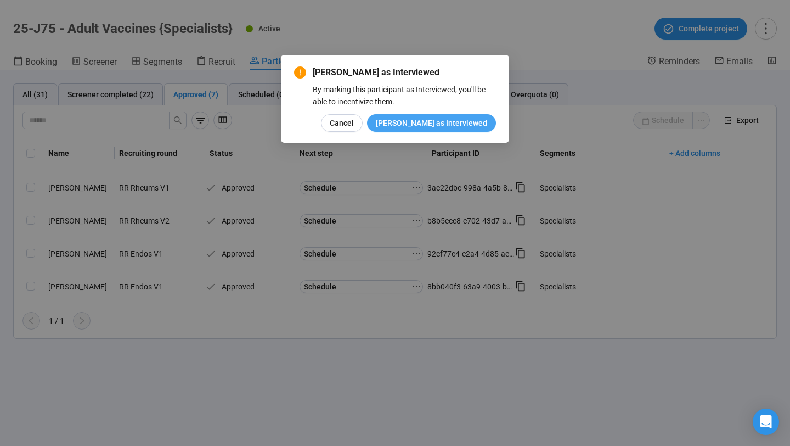
click at [445, 126] on span "[PERSON_NAME] as Interviewed" at bounding box center [431, 123] width 111 height 12
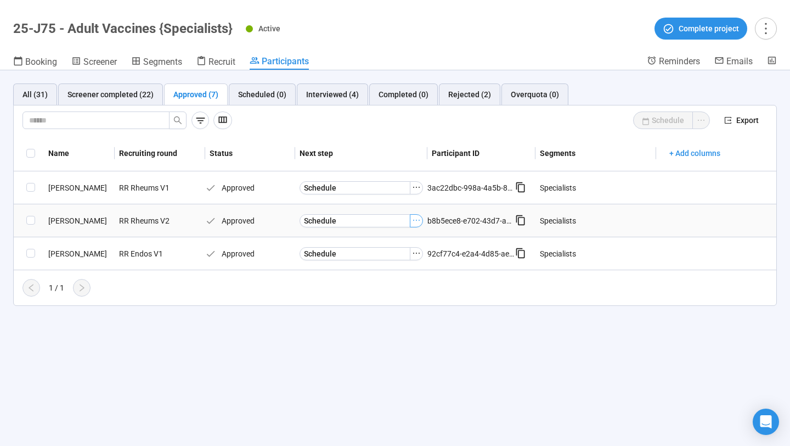
click at [415, 221] on icon "ellipsis" at bounding box center [416, 220] width 9 height 9
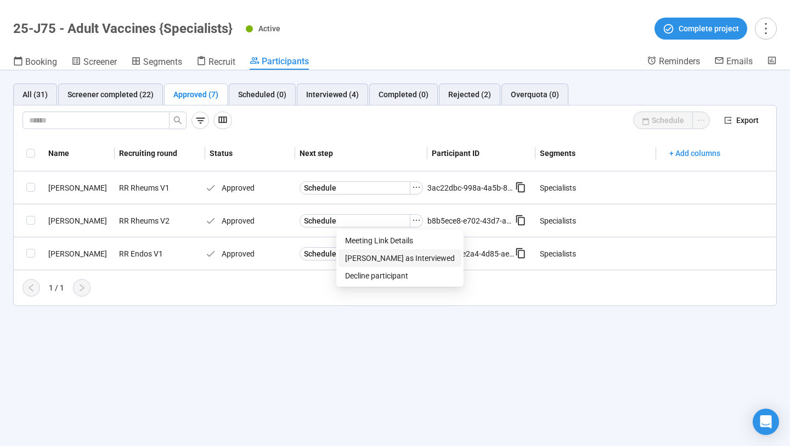
click at [389, 257] on span "[PERSON_NAME] as Interviewed" at bounding box center [400, 258] width 110 height 12
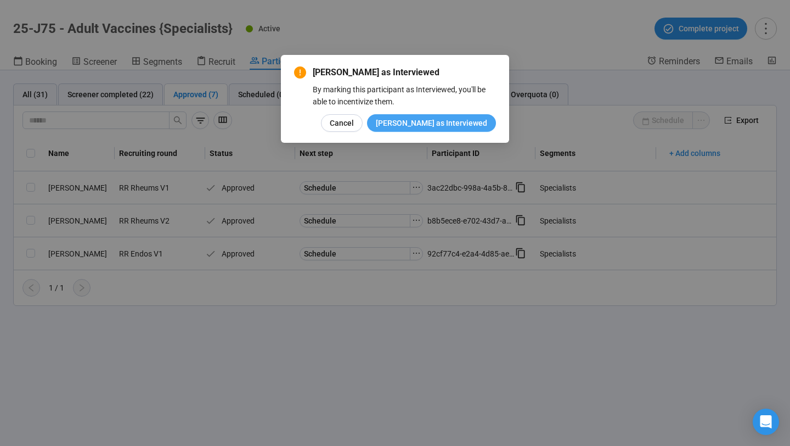
click at [443, 121] on span "[PERSON_NAME] as Interviewed" at bounding box center [431, 123] width 111 height 12
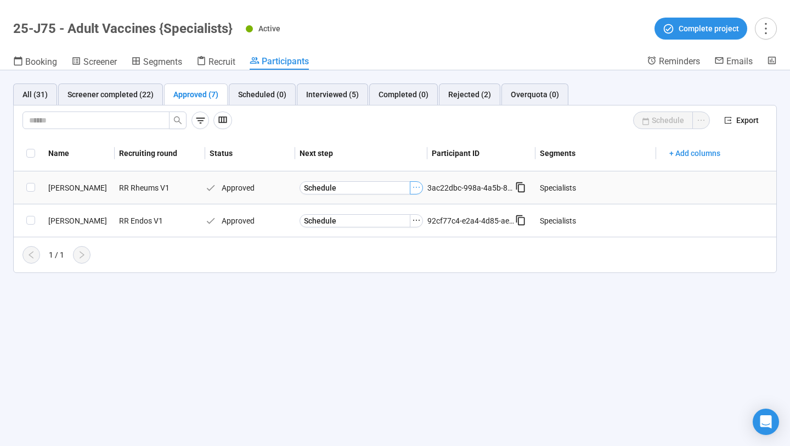
click at [419, 185] on icon "ellipsis" at bounding box center [416, 187] width 9 height 9
click at [383, 231] on span "[PERSON_NAME] as Interviewed" at bounding box center [400, 225] width 110 height 12
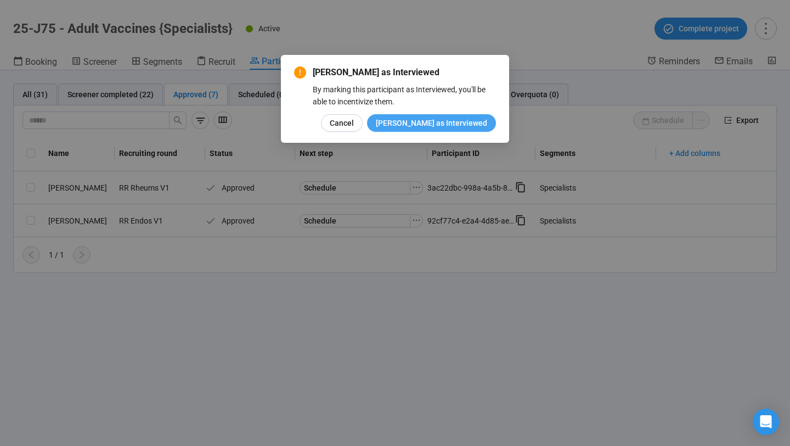
click at [430, 126] on span "[PERSON_NAME] as Interviewed" at bounding box center [431, 123] width 111 height 12
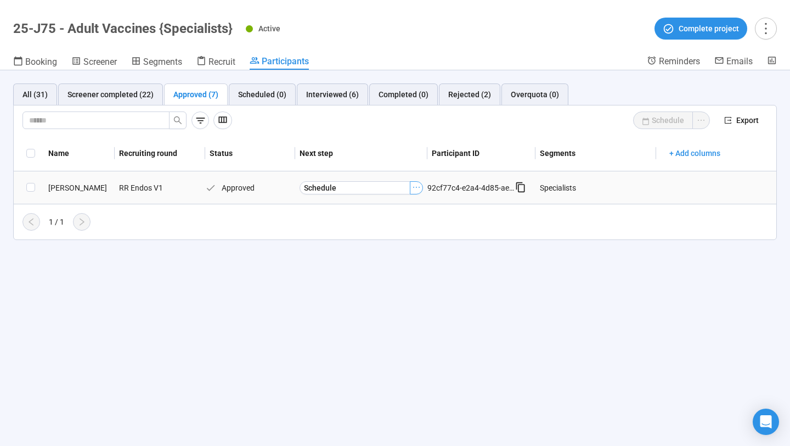
click at [419, 190] on icon "ellipsis" at bounding box center [416, 187] width 9 height 9
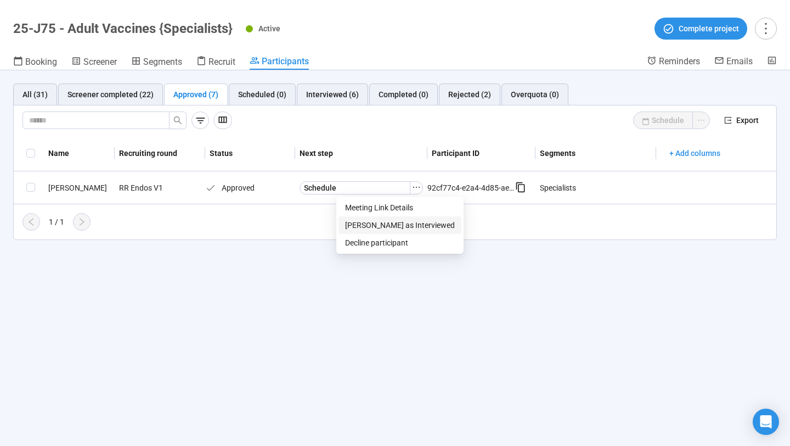
click at [390, 225] on span "[PERSON_NAME] as Interviewed" at bounding box center [400, 225] width 110 height 12
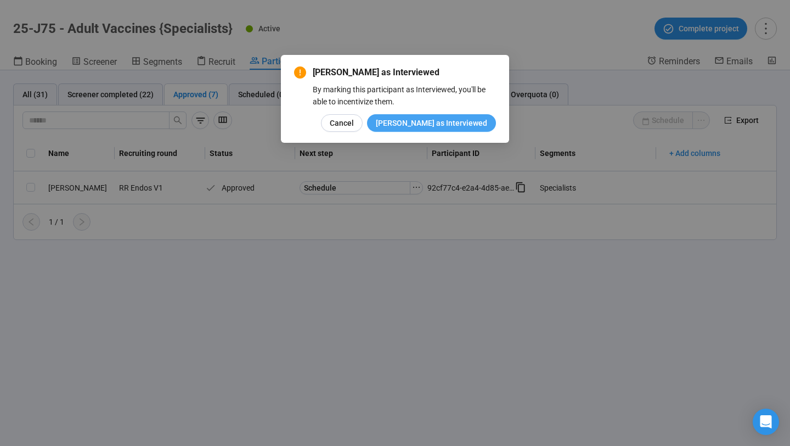
click at [438, 122] on span "[PERSON_NAME] as Interviewed" at bounding box center [431, 123] width 111 height 12
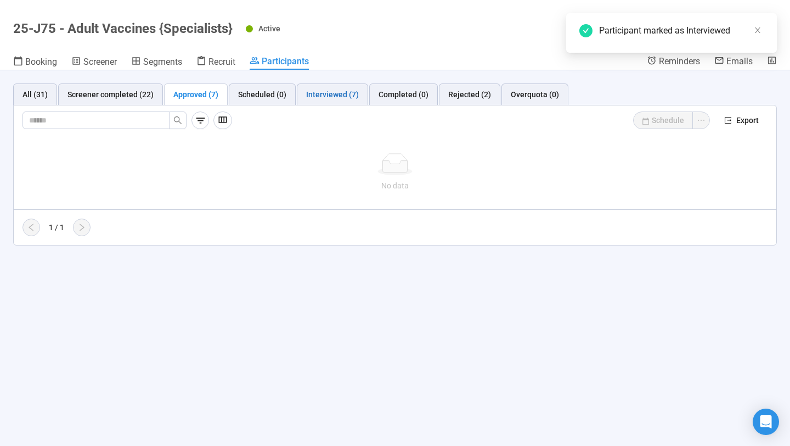
click at [332, 91] on div "Interviewed (7)" at bounding box center [332, 94] width 53 height 12
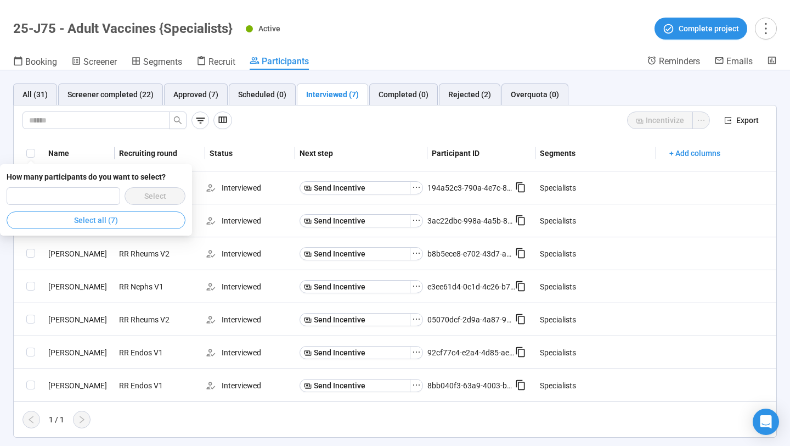
click at [103, 221] on span "Select all (7)" at bounding box center [96, 220] width 44 height 12
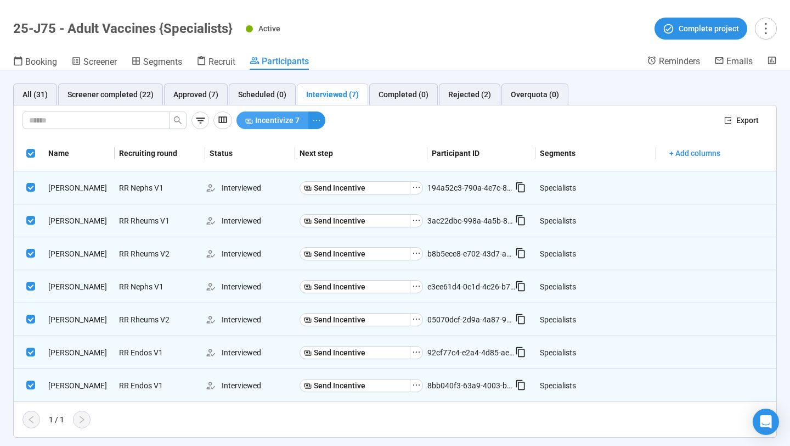
click at [289, 125] on span "Incentivize 7" at bounding box center [277, 120] width 44 height 12
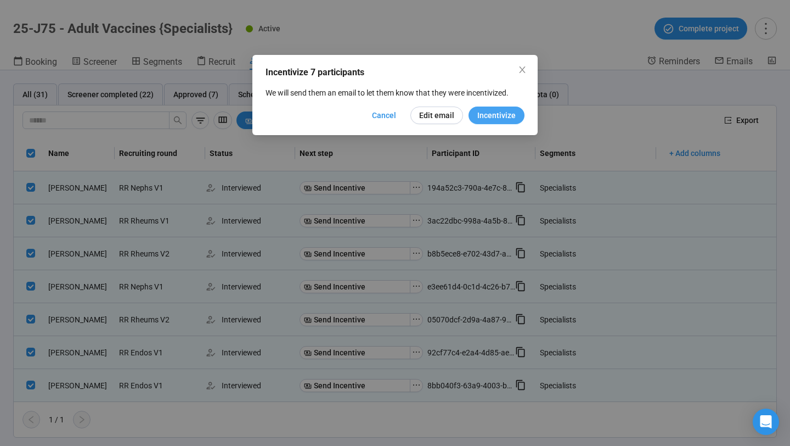
click at [499, 110] on span "Incentivize" at bounding box center [497, 115] width 38 height 12
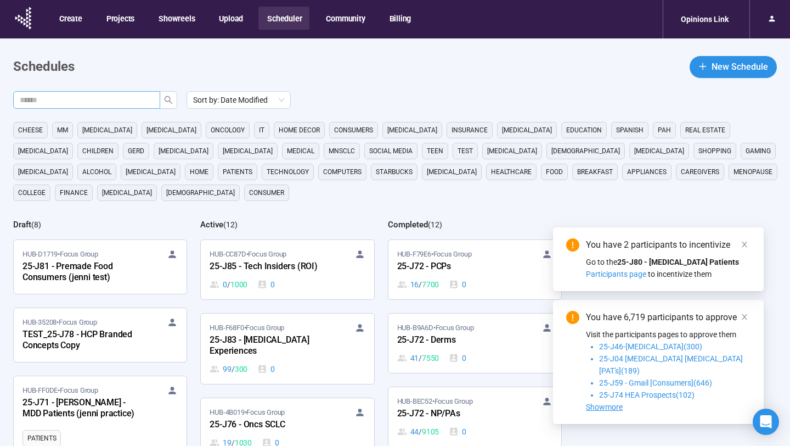
click at [139, 99] on input "text" at bounding box center [82, 100] width 125 height 12
type input "**"
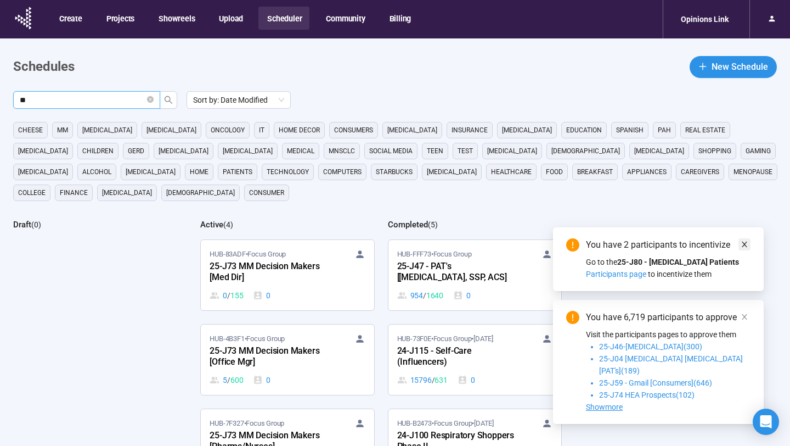
click at [744, 247] on icon "close" at bounding box center [744, 244] width 5 height 5
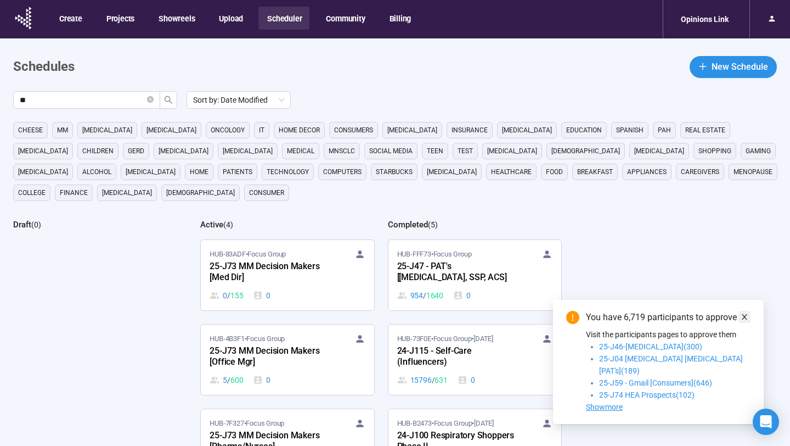
click at [748, 321] on icon "close" at bounding box center [745, 317] width 8 height 8
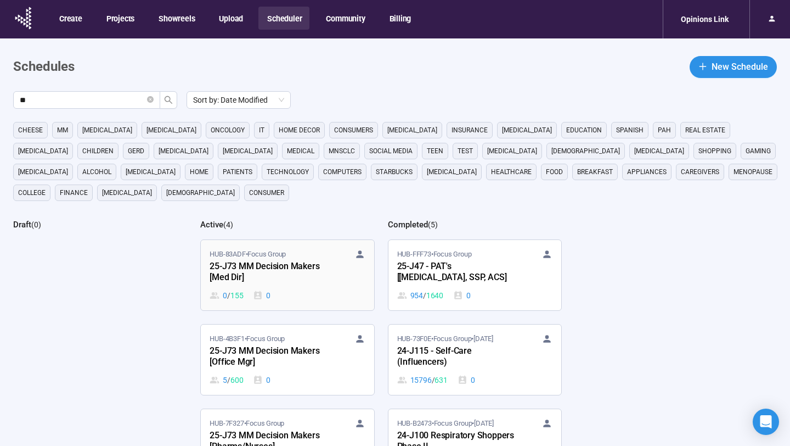
scroll to position [20, 0]
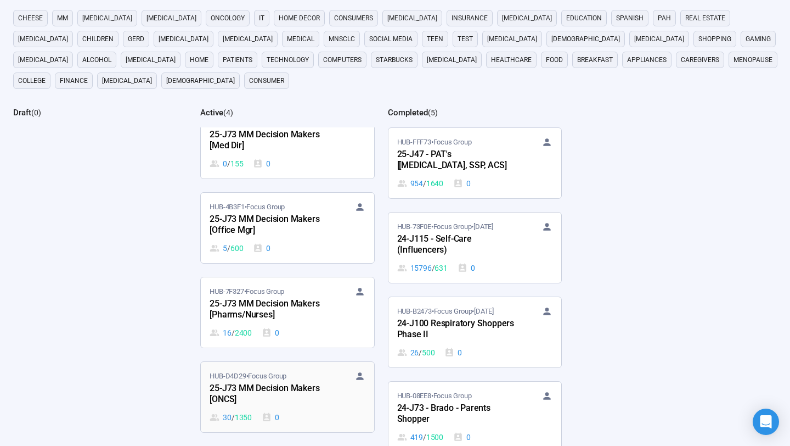
click at [307, 391] on div "25-J73 MM Decision Makers [ONCS]" at bounding box center [270, 394] width 121 height 25
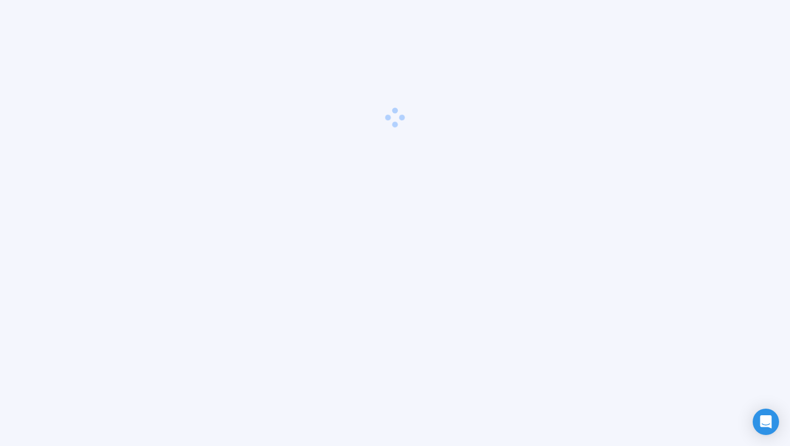
scroll to position [38, 0]
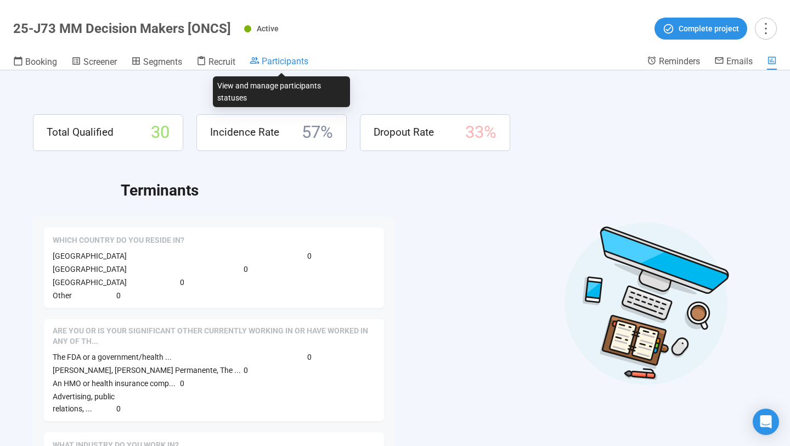
click at [294, 60] on span "Participants" at bounding box center [285, 61] width 47 height 10
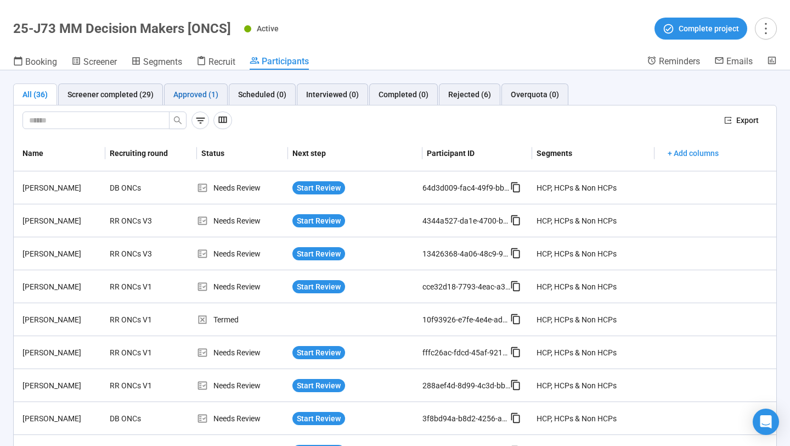
click at [200, 93] on div "Approved (1)" at bounding box center [195, 94] width 45 height 12
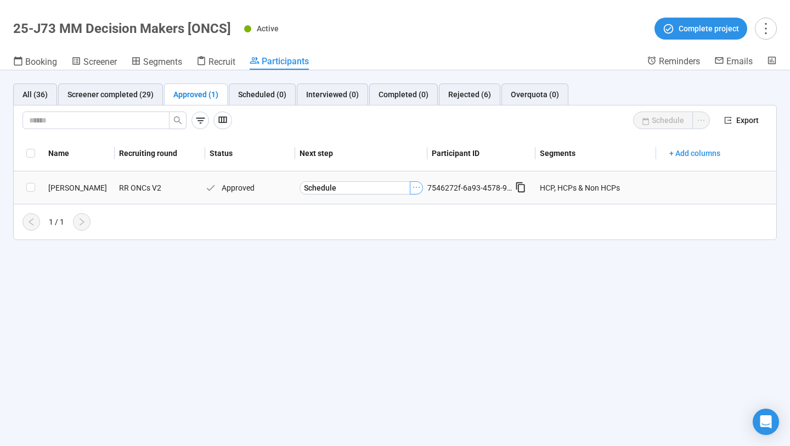
click at [417, 190] on icon "ellipsis" at bounding box center [416, 187] width 9 height 9
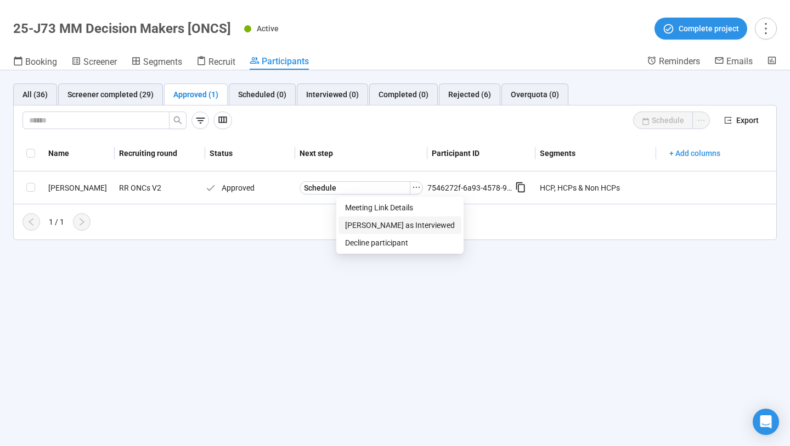
click at [390, 228] on span "[PERSON_NAME] as Interviewed" at bounding box center [400, 225] width 110 height 12
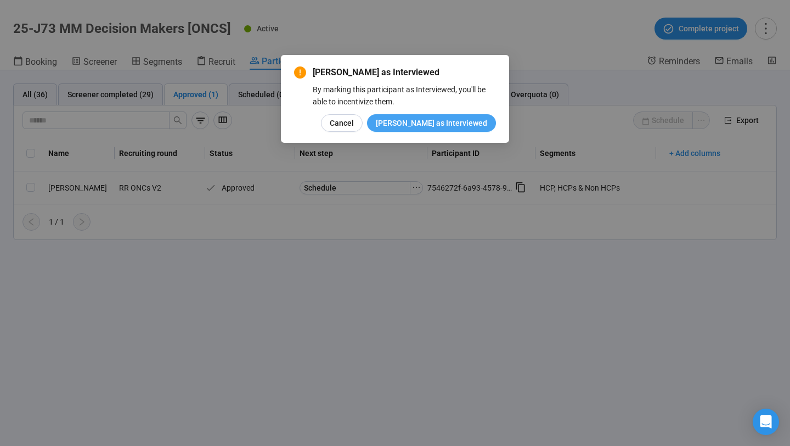
click at [464, 127] on span "[PERSON_NAME] as Interviewed" at bounding box center [431, 123] width 111 height 12
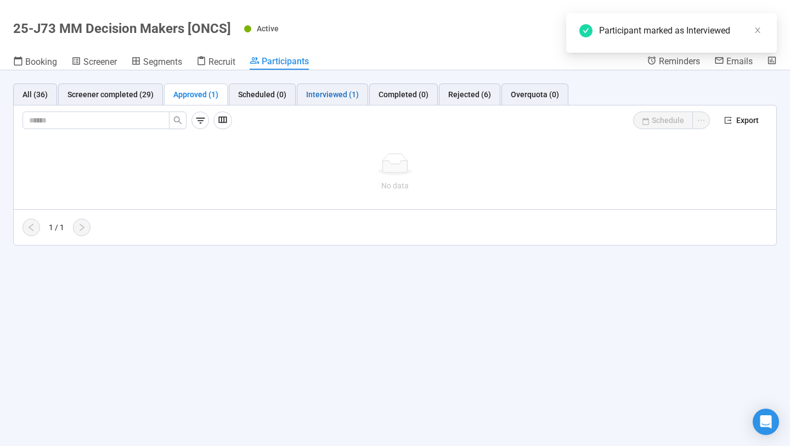
click at [308, 92] on div "Interviewed (1)" at bounding box center [332, 94] width 53 height 12
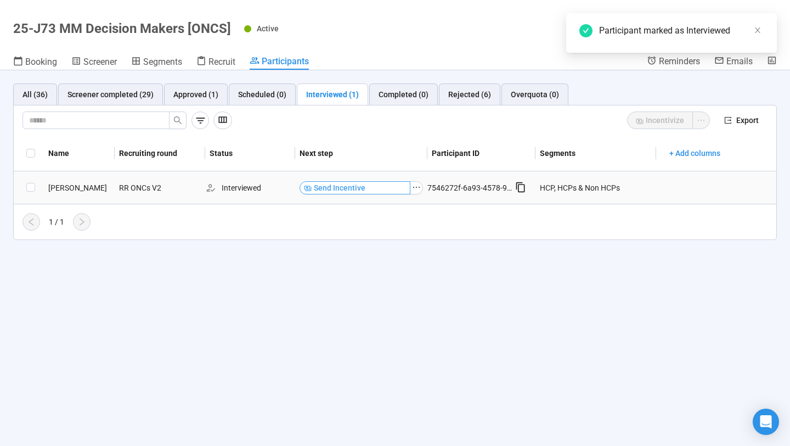
click at [398, 186] on button "Send Incentive" at bounding box center [355, 187] width 111 height 13
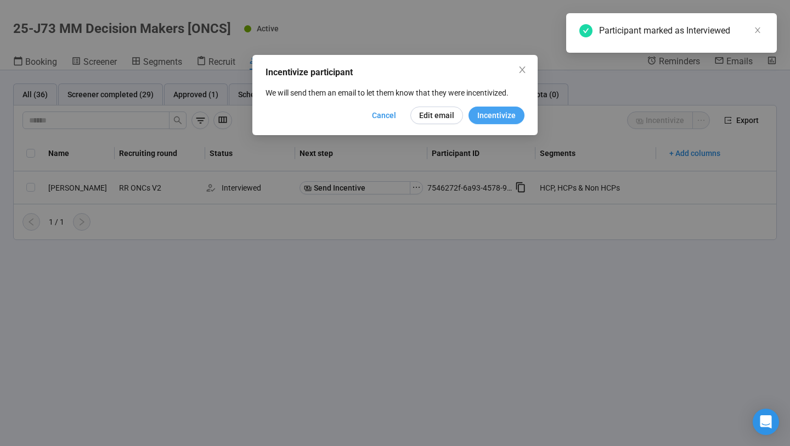
click at [479, 121] on button "Incentivize" at bounding box center [497, 115] width 56 height 18
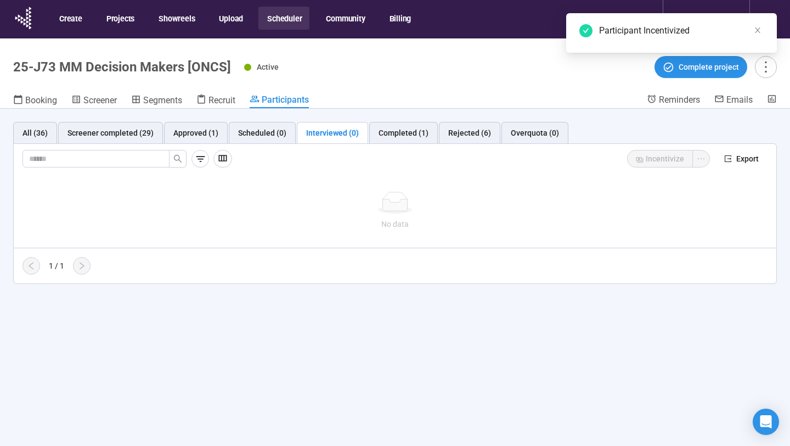
click at [285, 16] on button "Scheduler" at bounding box center [284, 18] width 51 height 23
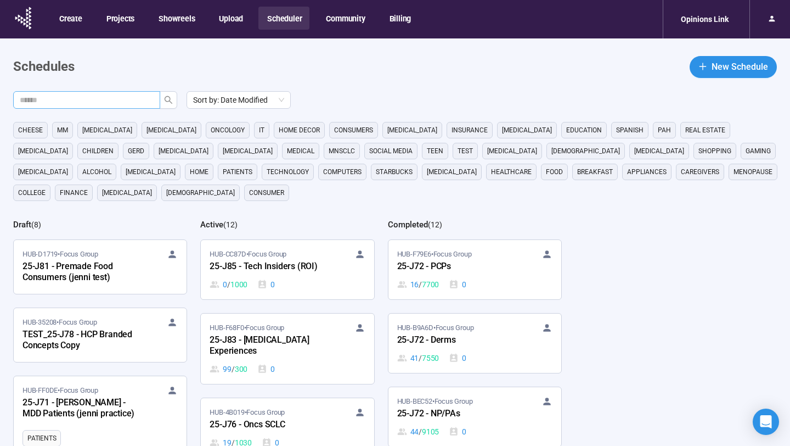
click at [128, 93] on span at bounding box center [86, 100] width 147 height 18
type input "**"
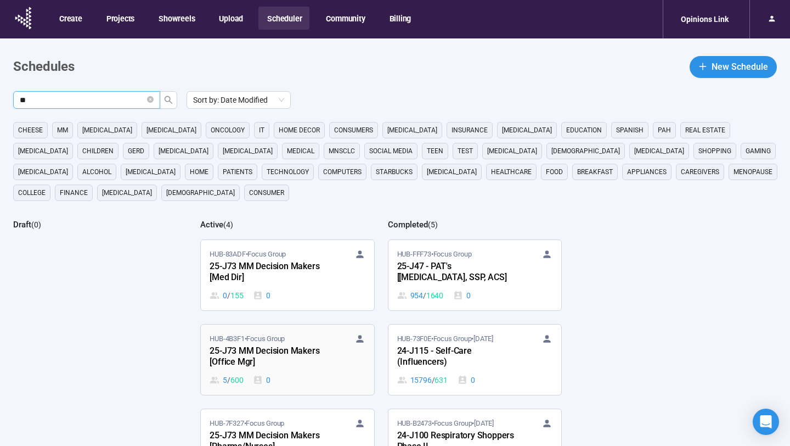
scroll to position [20, 0]
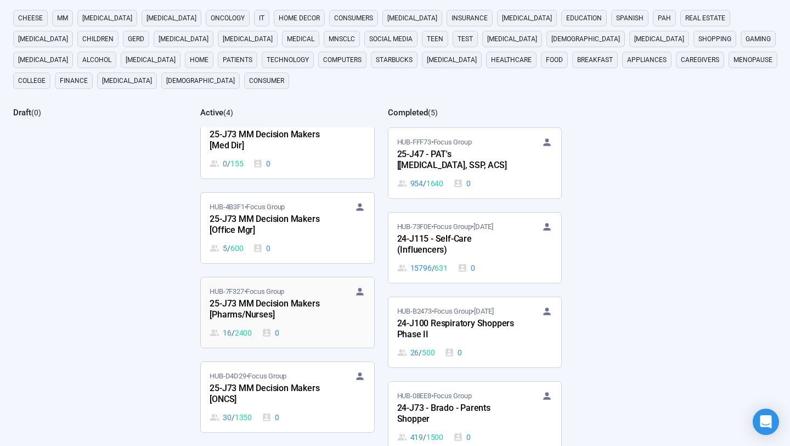
click at [313, 303] on div "25-J73 MM Decision Makers [Pharms/Nurses]" at bounding box center [270, 309] width 121 height 25
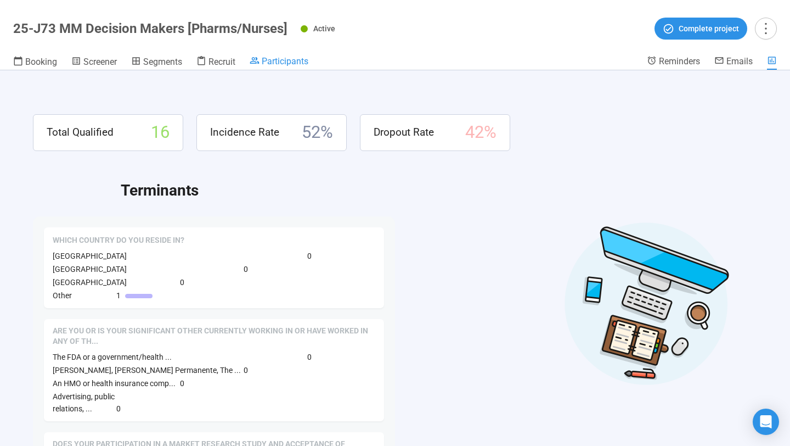
click at [265, 61] on span "Participants" at bounding box center [285, 61] width 47 height 10
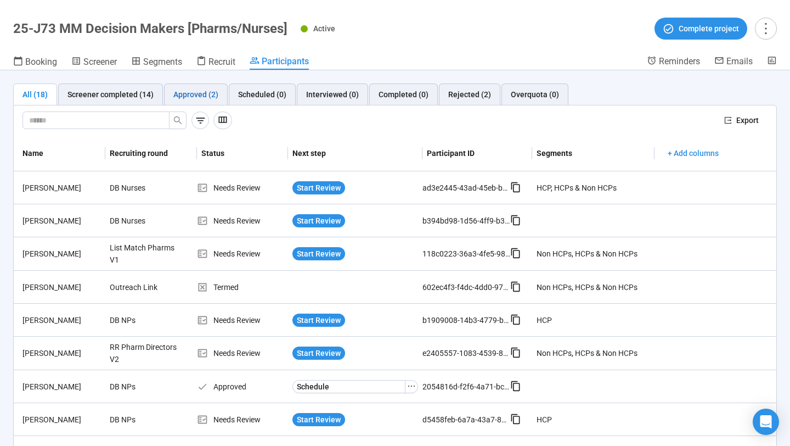
click at [204, 94] on div "Approved (2)" at bounding box center [195, 94] width 45 height 12
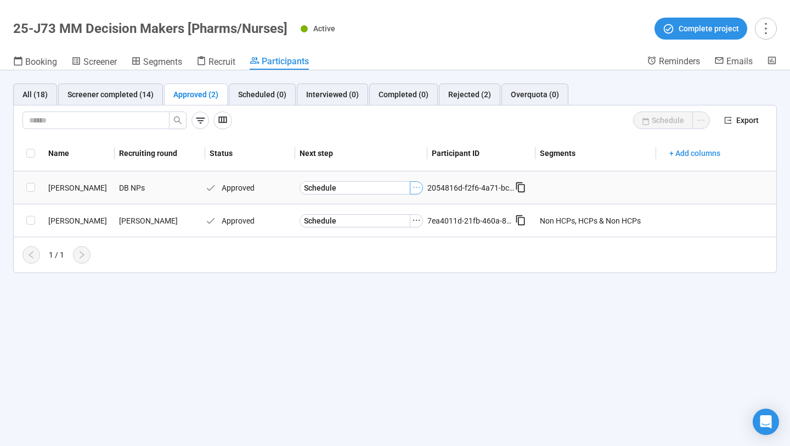
click at [418, 186] on icon "ellipsis" at bounding box center [416, 187] width 9 height 9
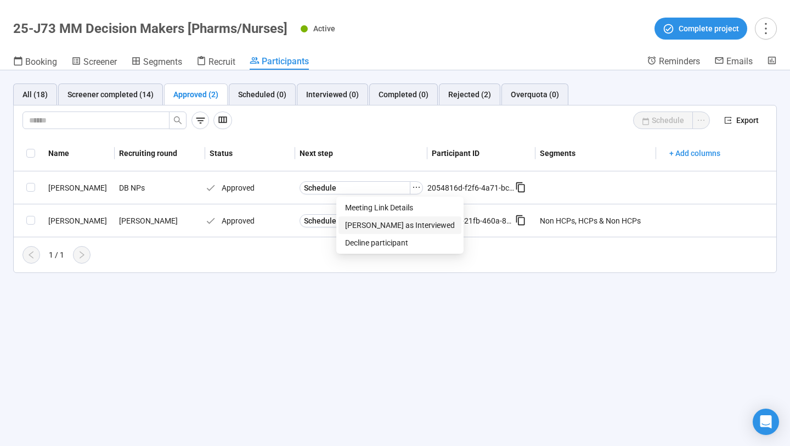
click at [401, 219] on span "[PERSON_NAME] as Interviewed" at bounding box center [400, 225] width 110 height 12
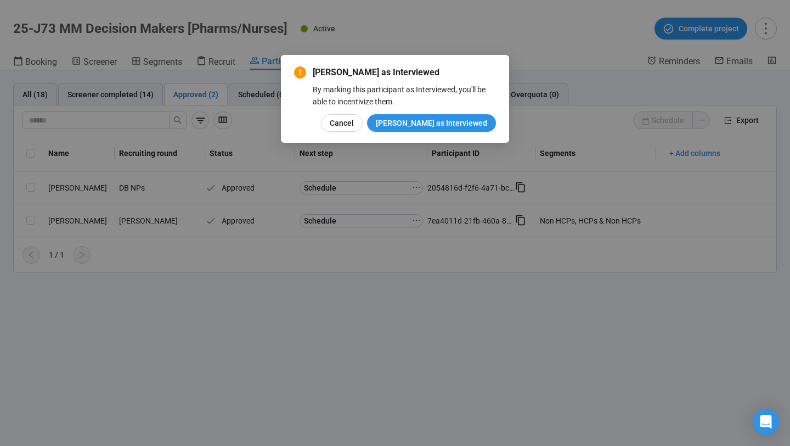
click at [455, 105] on div "By marking this participant as Interviewed, you'll be able to incentivize them." at bounding box center [404, 95] width 183 height 24
click at [448, 120] on span "[PERSON_NAME] as Interviewed" at bounding box center [431, 123] width 111 height 12
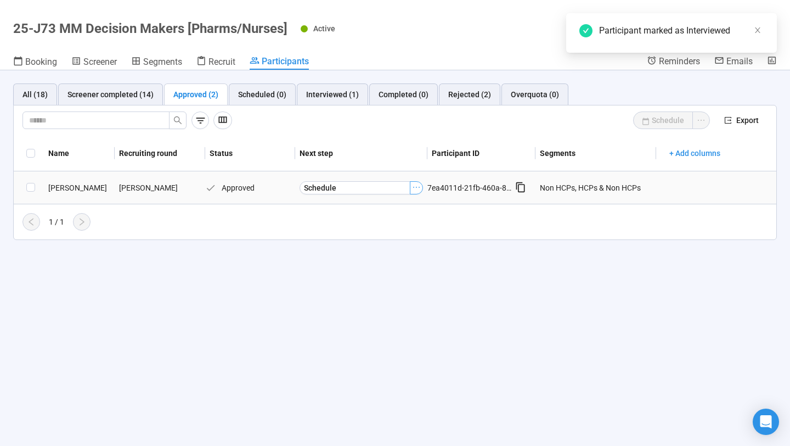
click at [419, 188] on icon "ellipsis" at bounding box center [416, 187] width 9 height 9
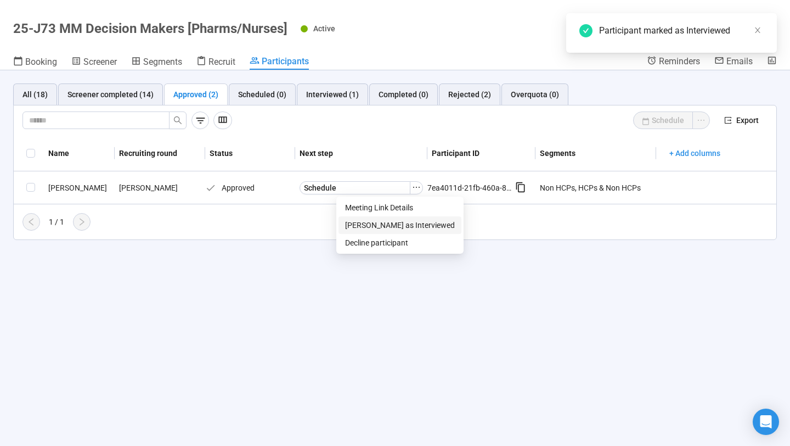
click at [405, 226] on span "[PERSON_NAME] as Interviewed" at bounding box center [400, 225] width 110 height 12
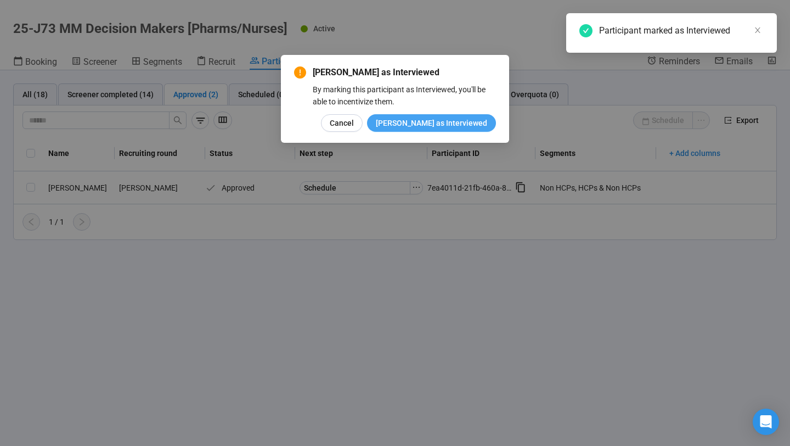
click at [451, 127] on span "[PERSON_NAME] as Interviewed" at bounding box center [431, 123] width 111 height 12
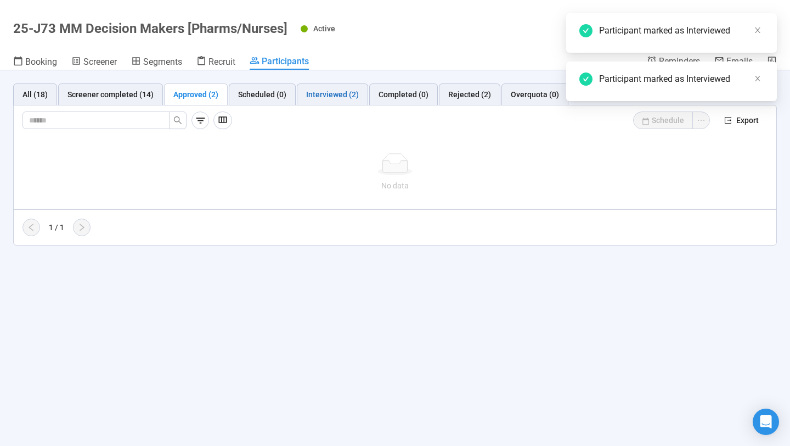
click at [341, 98] on div "Interviewed (2)" at bounding box center [332, 94] width 53 height 12
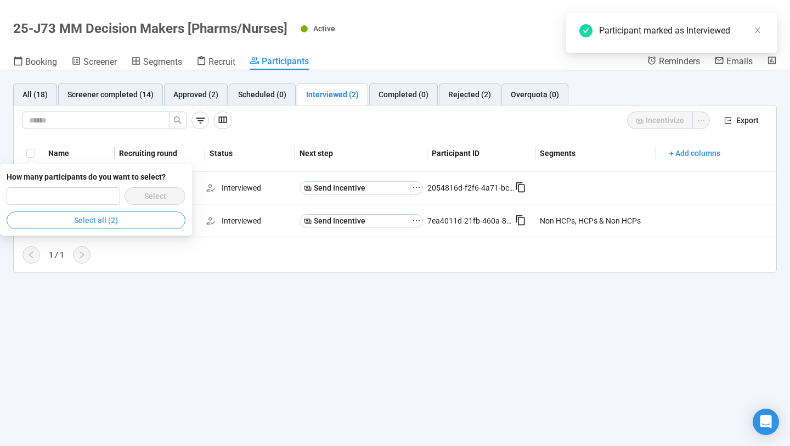
click at [170, 223] on button "Select all (2)" at bounding box center [96, 220] width 179 height 18
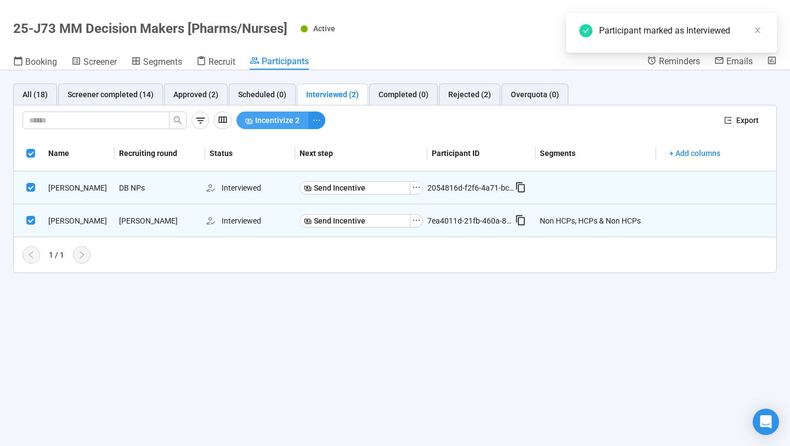
click at [287, 119] on span "Incentivize 2" at bounding box center [277, 120] width 44 height 12
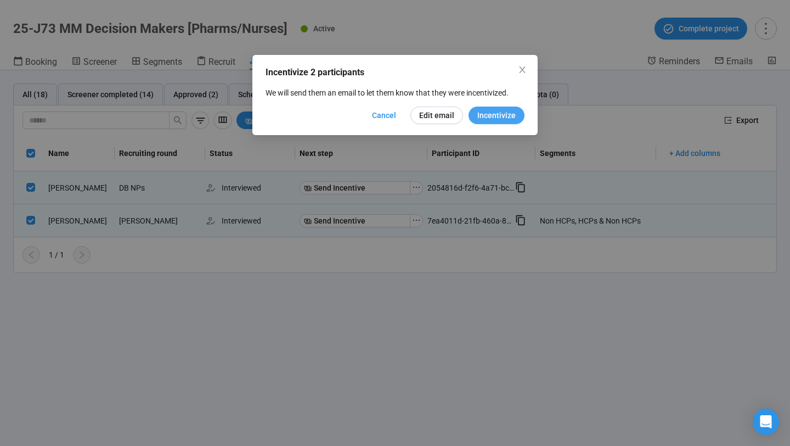
click at [492, 115] on span "Incentivize" at bounding box center [497, 115] width 38 height 12
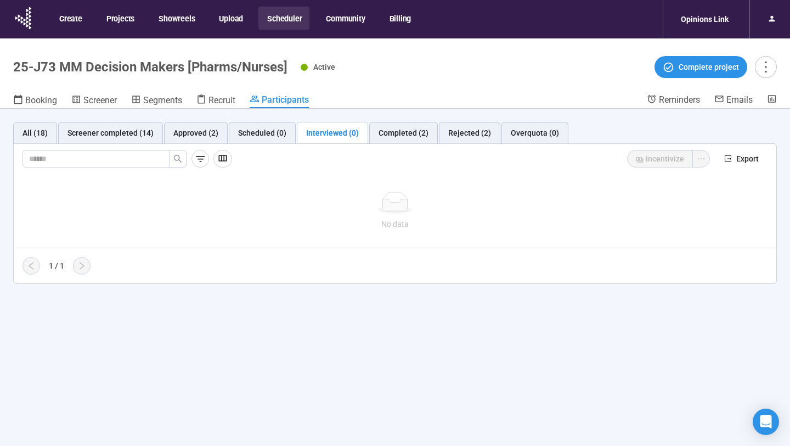
click at [289, 20] on button "Scheduler" at bounding box center [284, 18] width 51 height 23
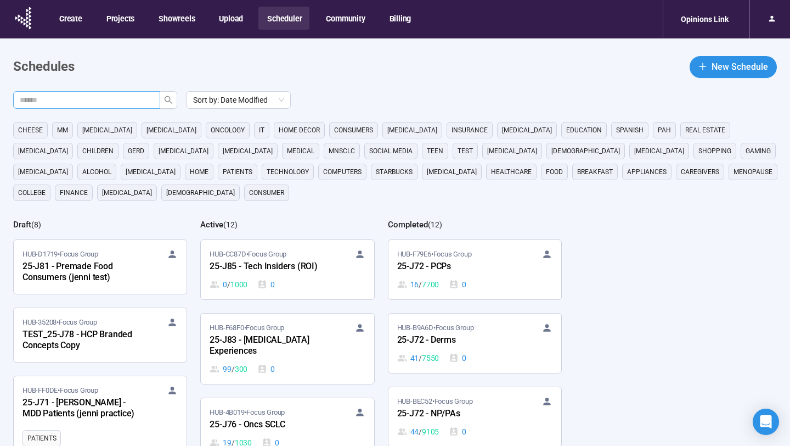
click at [121, 92] on span at bounding box center [86, 100] width 147 height 18
type input "**"
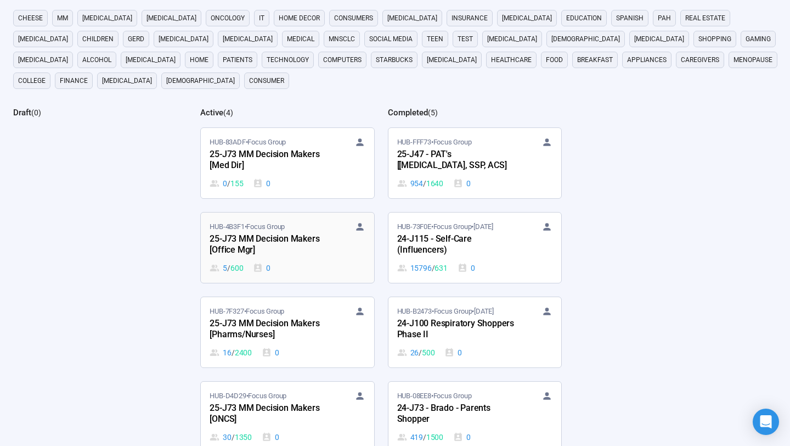
click at [302, 242] on div "25-J73 MM Decision Makers [Office Mgr]" at bounding box center [270, 244] width 121 height 25
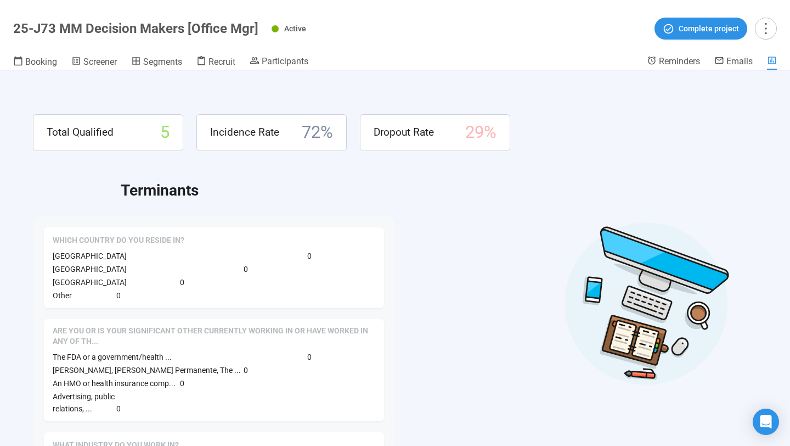
click at [278, 51] on header "25-J73 MM Decision Makers [Office Mgr] Active Complete project Booking Screener…" at bounding box center [395, 35] width 790 height 70
click at [278, 59] on span "Participants" at bounding box center [285, 61] width 47 height 10
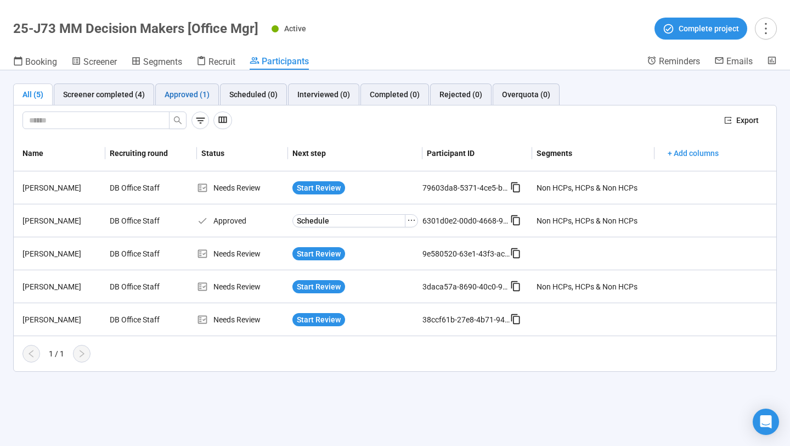
click at [194, 94] on div "Approved (1)" at bounding box center [187, 94] width 45 height 12
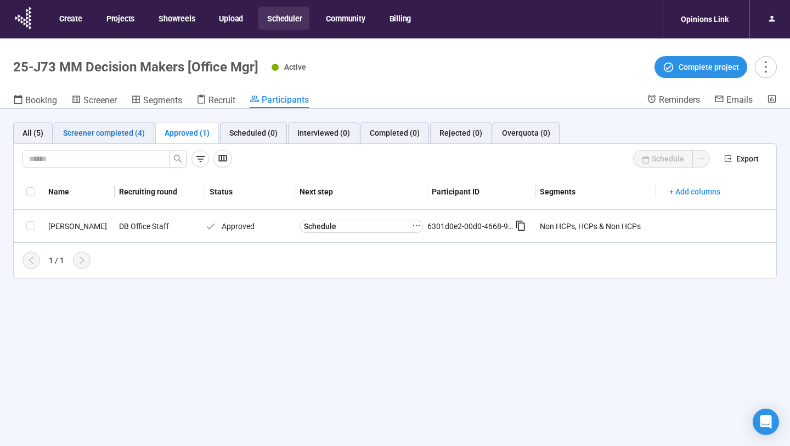
click at [117, 134] on div "Screener completed (4)" at bounding box center [104, 133] width 82 height 12
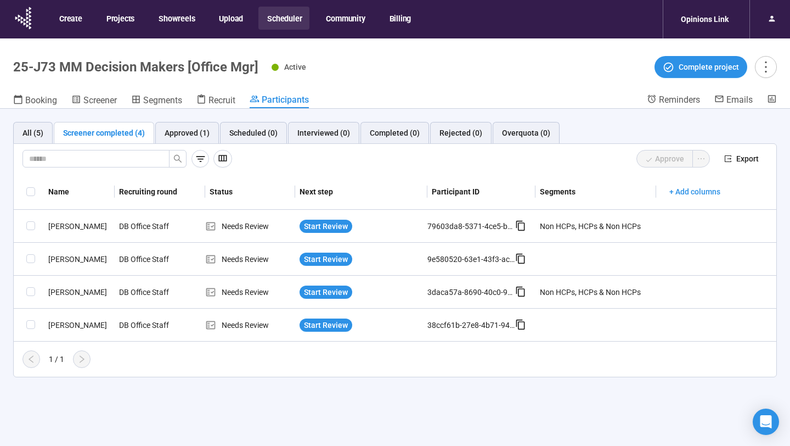
click at [281, 19] on button "Scheduler" at bounding box center [284, 18] width 51 height 23
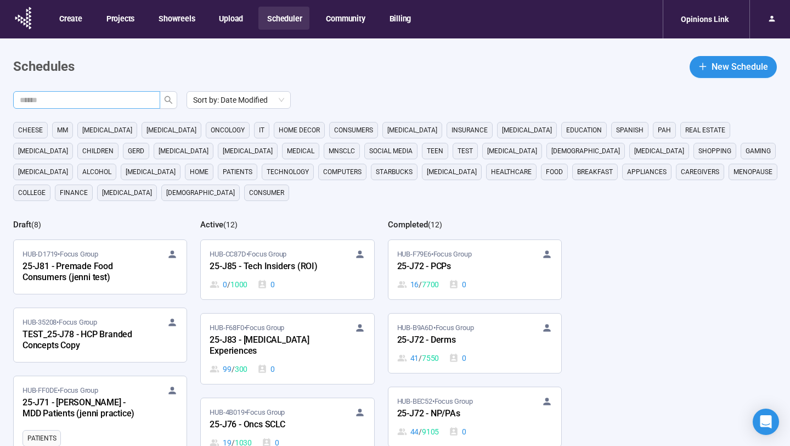
click at [148, 107] on span at bounding box center [86, 100] width 147 height 18
click at [141, 104] on input "text" at bounding box center [82, 100] width 125 height 12
type input "**"
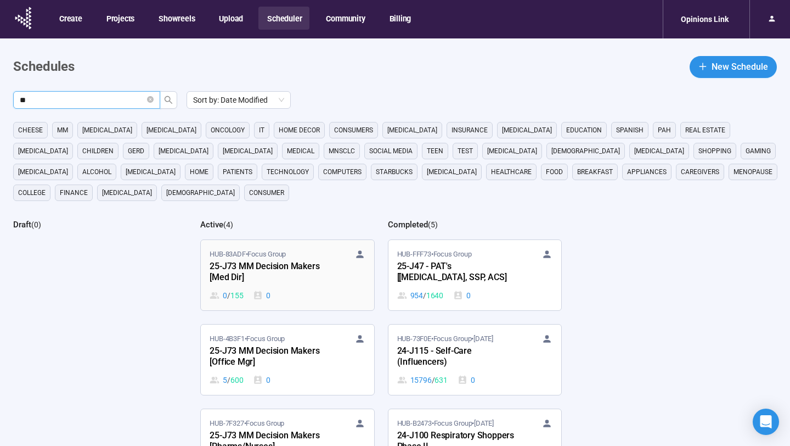
click at [262, 259] on span "HUB-83ADF • Focus Group" at bounding box center [248, 254] width 76 height 11
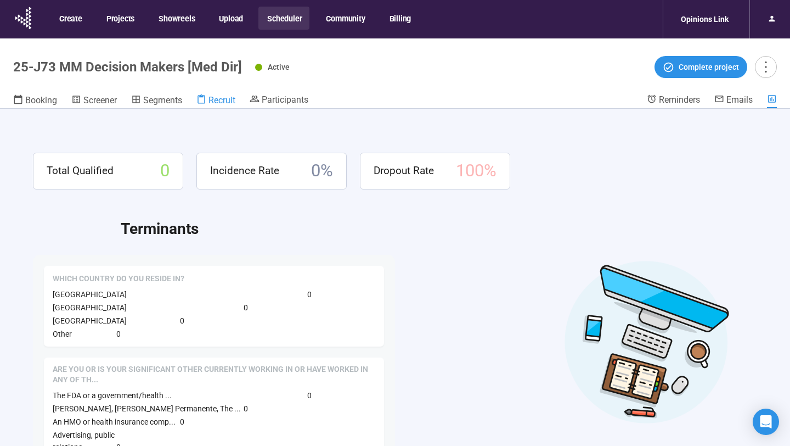
click at [221, 98] on span "Recruit" at bounding box center [222, 100] width 27 height 10
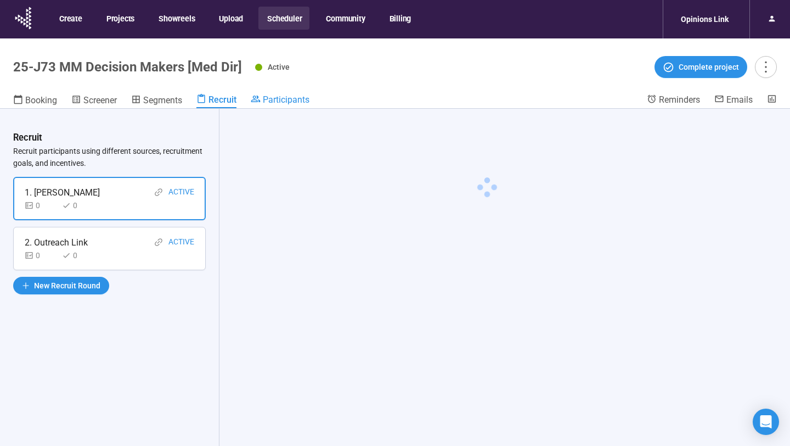
click at [287, 103] on span "Participants" at bounding box center [286, 99] width 47 height 10
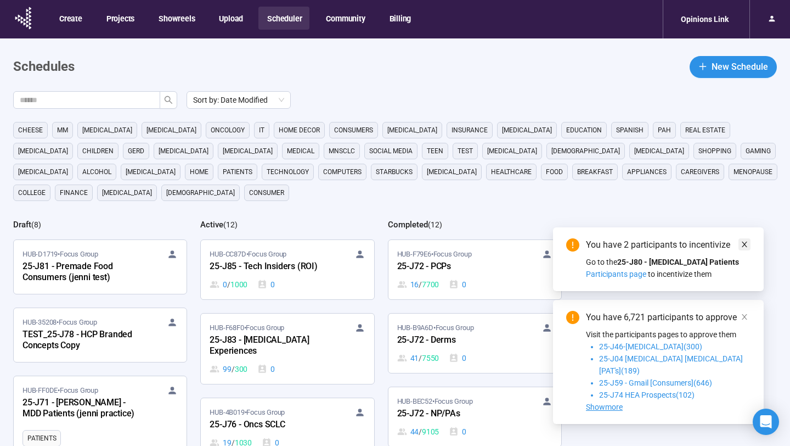
click at [746, 248] on icon "close" at bounding box center [745, 244] width 8 height 8
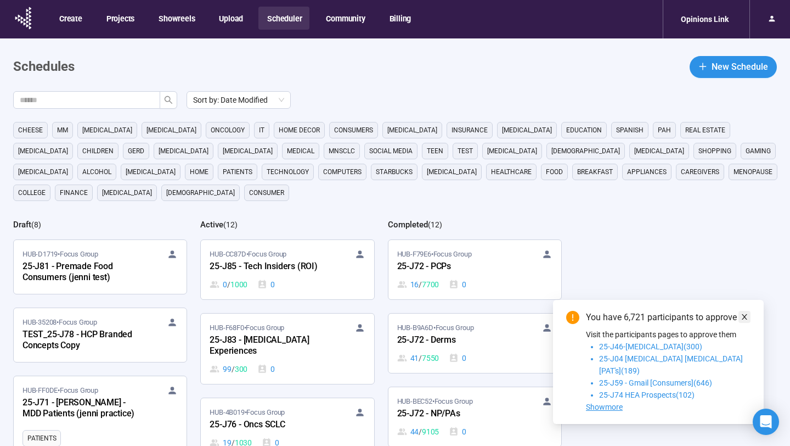
click at [744, 319] on icon "close" at bounding box center [744, 316] width 5 height 5
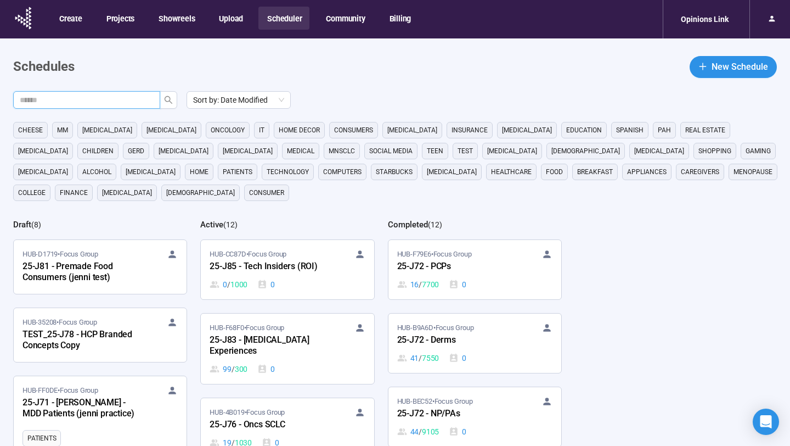
click at [126, 105] on input "text" at bounding box center [82, 100] width 125 height 12
type input "**"
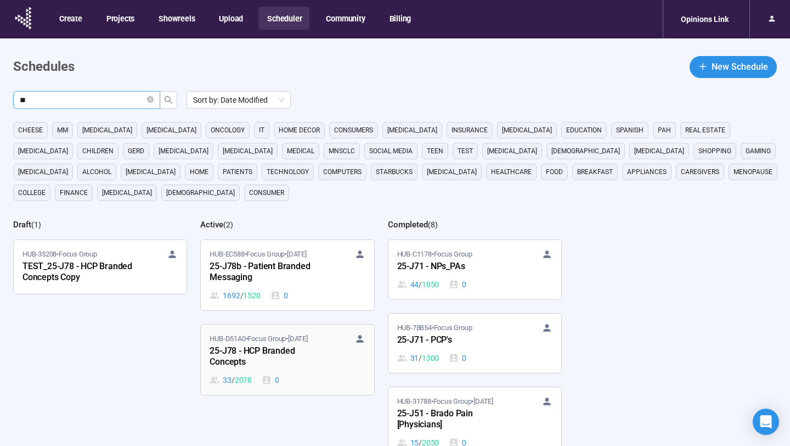
click at [300, 355] on div "25-J78 - HCP Branded Concepts" at bounding box center [270, 356] width 121 height 25
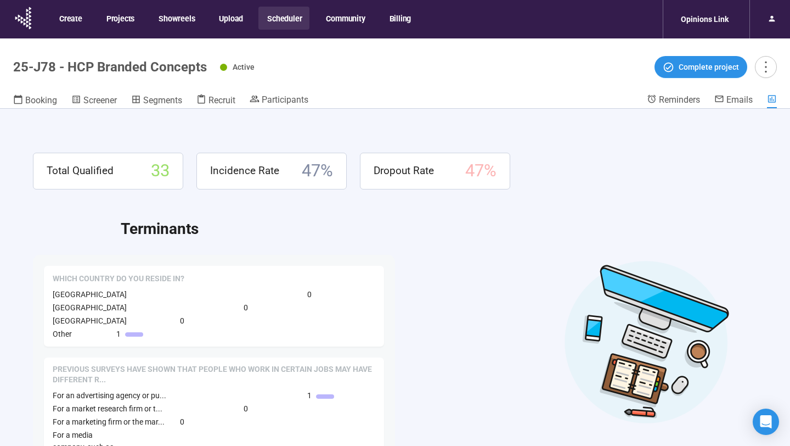
click at [284, 114] on div "Total Qualified 33 Incidence Rate 47 % Dropout Rate 47 % Terminants Which count…" at bounding box center [395, 296] width 790 height 375
click at [284, 103] on span "Participants" at bounding box center [285, 99] width 47 height 10
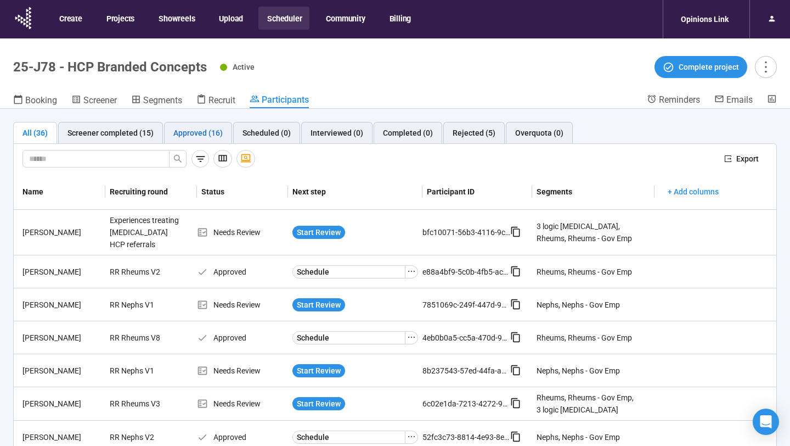
click at [209, 132] on div "Approved (16)" at bounding box center [197, 133] width 49 height 12
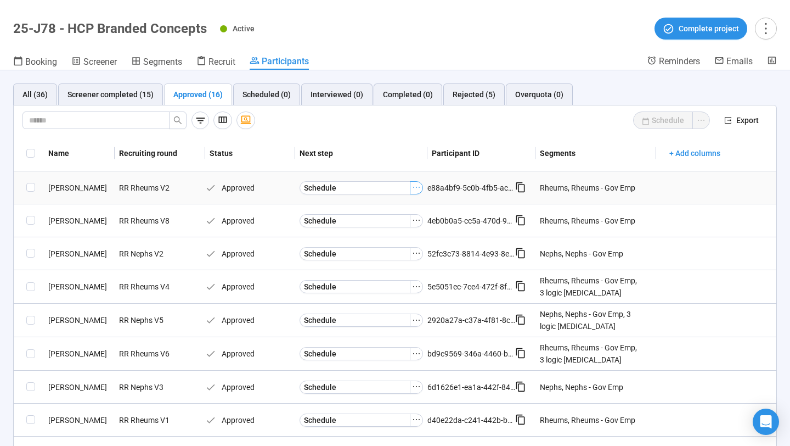
click at [417, 183] on icon "ellipsis" at bounding box center [416, 187] width 9 height 9
click at [393, 226] on span "[PERSON_NAME] as Interviewed" at bounding box center [400, 225] width 110 height 12
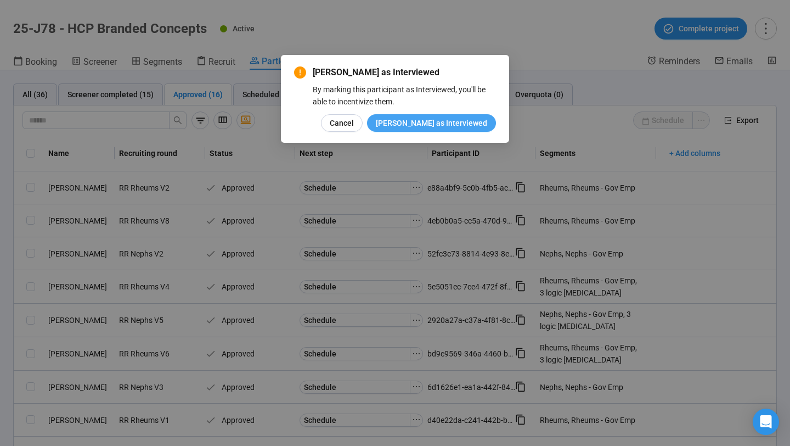
click at [455, 127] on span "[PERSON_NAME] as Interviewed" at bounding box center [431, 123] width 111 height 12
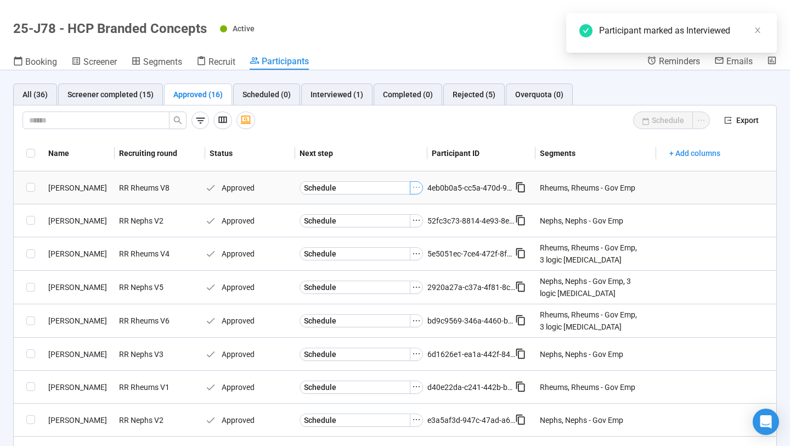
click at [416, 187] on icon "ellipsis" at bounding box center [416, 187] width 9 height 9
click at [399, 226] on span "[PERSON_NAME] as Interviewed" at bounding box center [400, 225] width 110 height 12
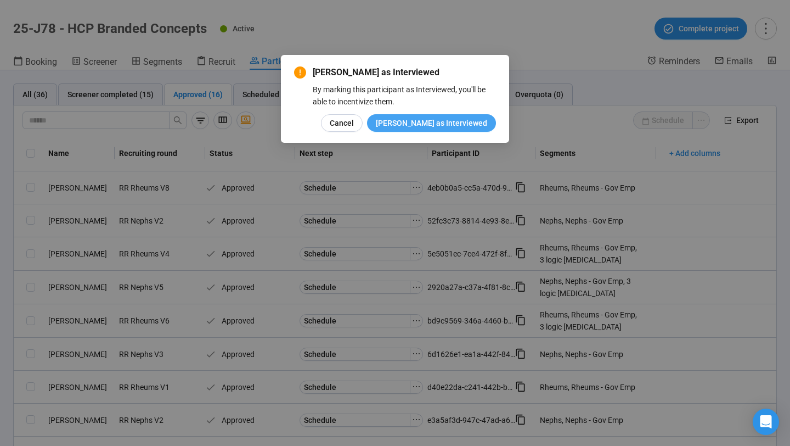
click at [453, 122] on span "[PERSON_NAME] as Interviewed" at bounding box center [431, 123] width 111 height 12
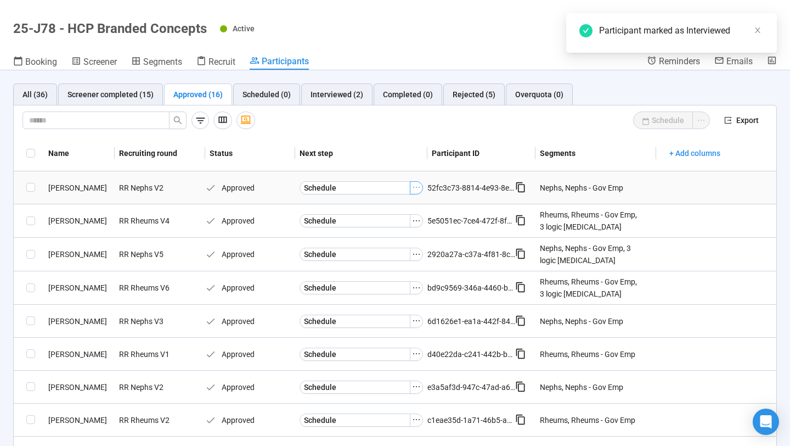
click at [415, 184] on icon "ellipsis" at bounding box center [416, 187] width 9 height 9
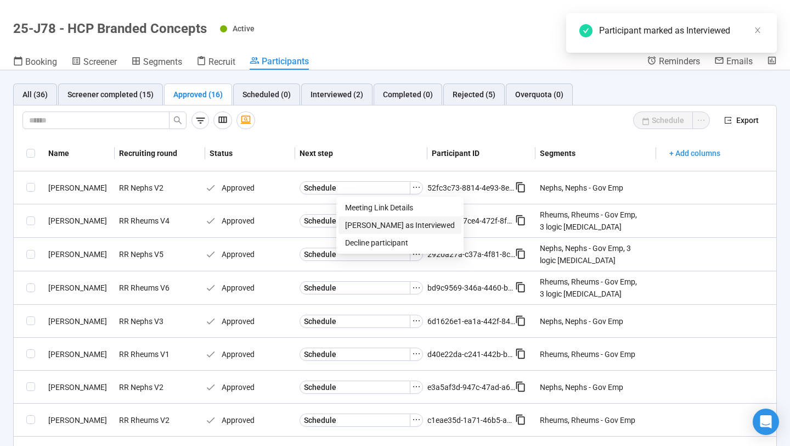
click at [384, 227] on span "[PERSON_NAME] as Interviewed" at bounding box center [400, 225] width 110 height 12
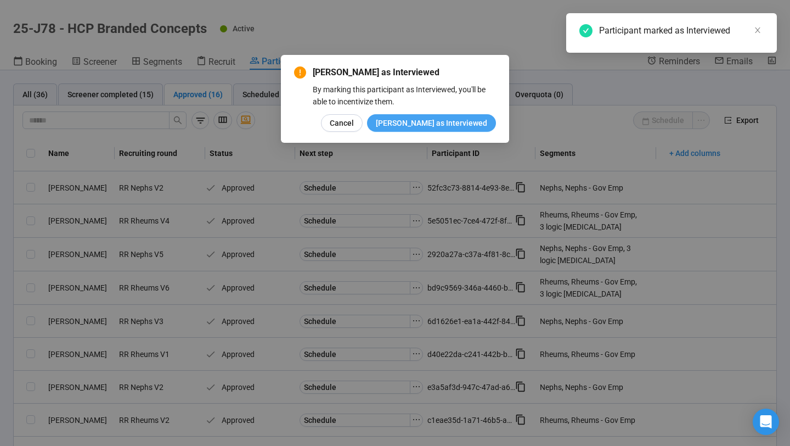
click at [442, 125] on span "[PERSON_NAME] as Interviewed" at bounding box center [431, 123] width 111 height 12
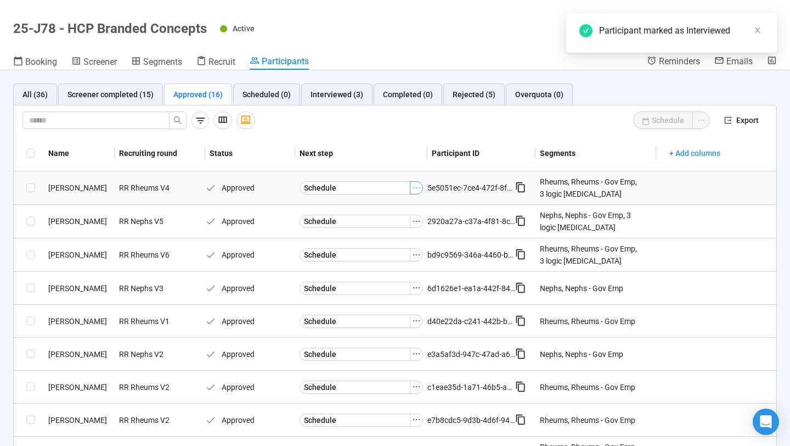
click at [417, 189] on icon "ellipsis" at bounding box center [416, 187] width 9 height 9
click at [399, 222] on span "[PERSON_NAME] as Interviewed" at bounding box center [400, 225] width 110 height 12
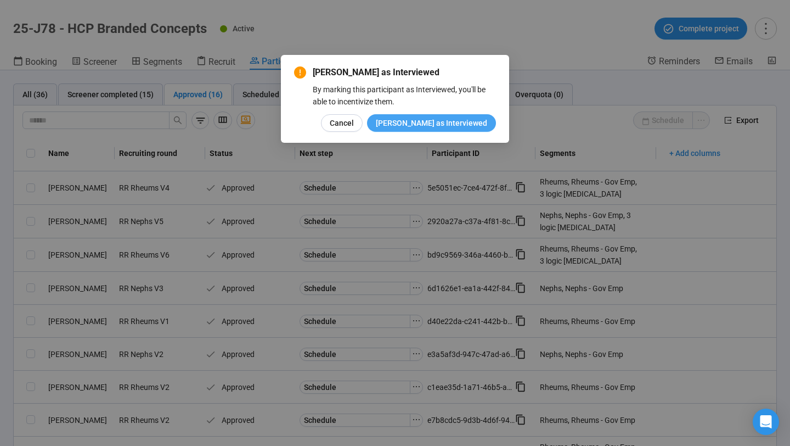
click at [429, 118] on span "[PERSON_NAME] as Interviewed" at bounding box center [431, 123] width 111 height 12
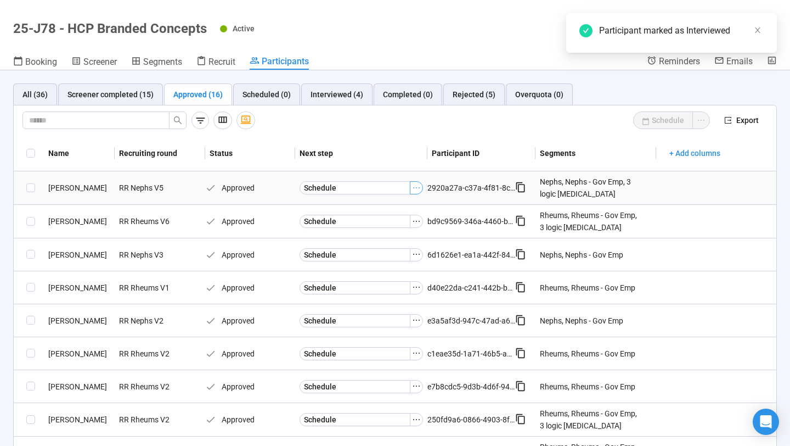
click at [417, 192] on icon "ellipsis" at bounding box center [416, 187] width 9 height 9
click at [405, 221] on span "[PERSON_NAME] as Interviewed" at bounding box center [400, 225] width 110 height 12
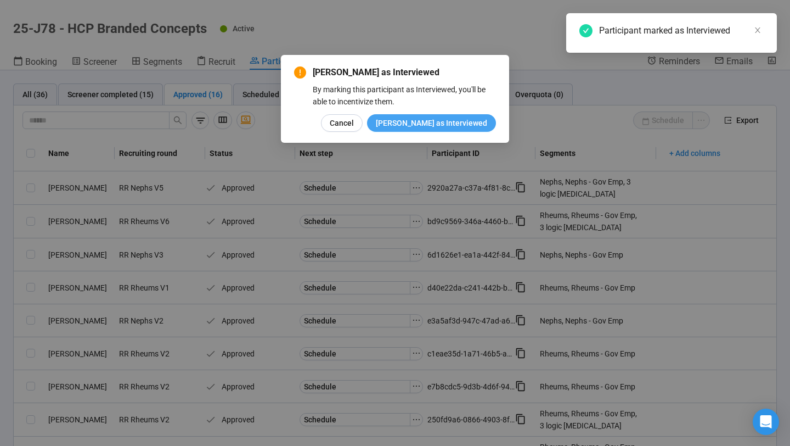
click at [434, 128] on span "[PERSON_NAME] as Interviewed" at bounding box center [431, 123] width 111 height 12
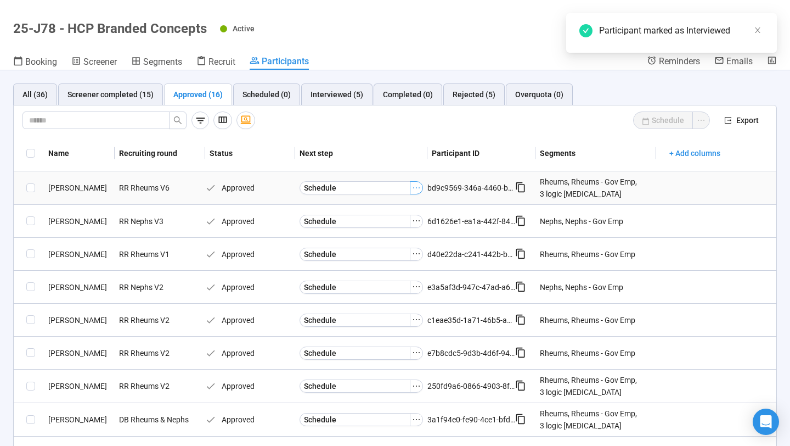
click at [416, 187] on icon "ellipsis" at bounding box center [416, 187] width 7 height 1
click at [406, 221] on span "[PERSON_NAME] as Interviewed" at bounding box center [400, 225] width 110 height 12
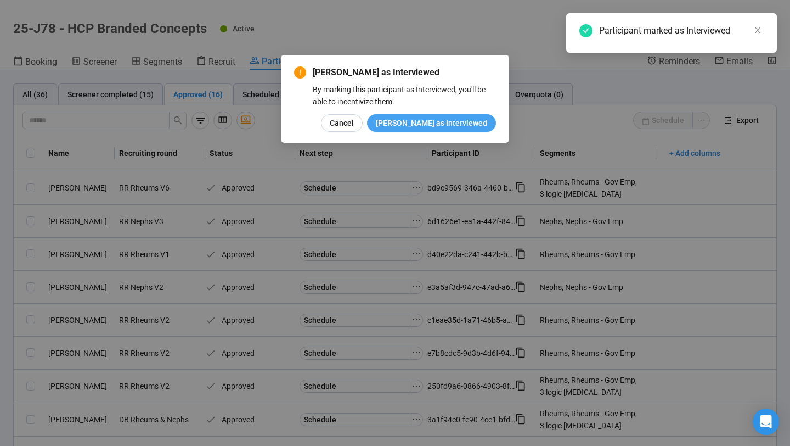
click at [446, 124] on span "[PERSON_NAME] as Interviewed" at bounding box center [431, 123] width 111 height 12
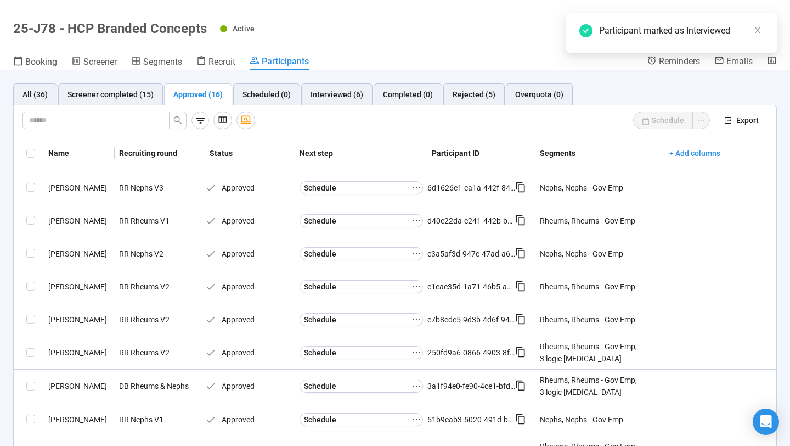
click at [414, 189] on icon "ellipsis" at bounding box center [416, 187] width 9 height 9
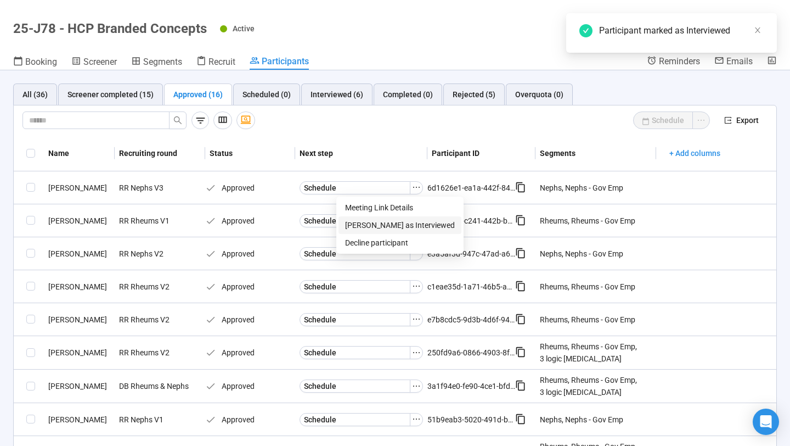
click at [409, 226] on span "[PERSON_NAME] as Interviewed" at bounding box center [400, 225] width 110 height 12
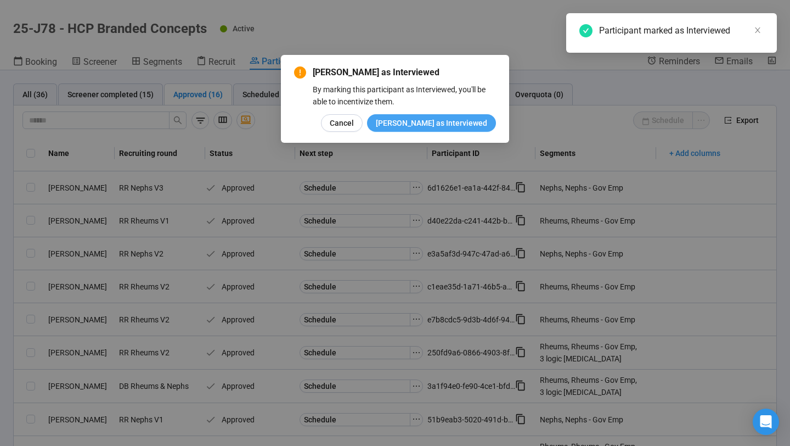
click at [439, 124] on span "[PERSON_NAME] as Interviewed" at bounding box center [431, 123] width 111 height 12
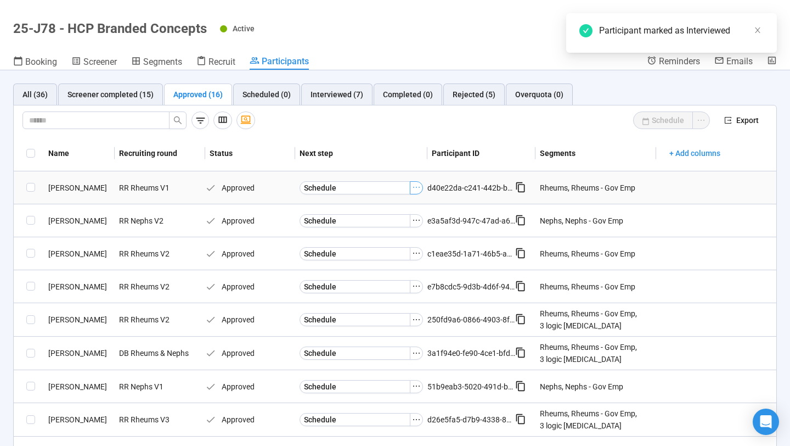
click at [418, 188] on icon "ellipsis" at bounding box center [416, 187] width 9 height 9
click at [403, 220] on span "[PERSON_NAME] as Interviewed" at bounding box center [400, 225] width 110 height 12
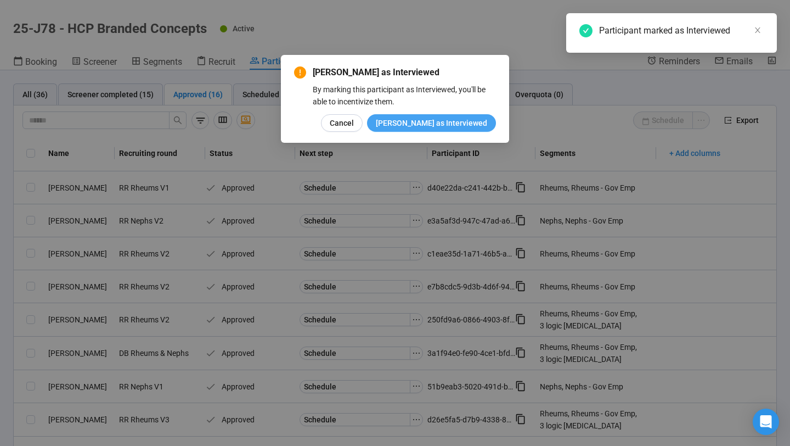
click at [447, 121] on span "[PERSON_NAME] as Interviewed" at bounding box center [431, 123] width 111 height 12
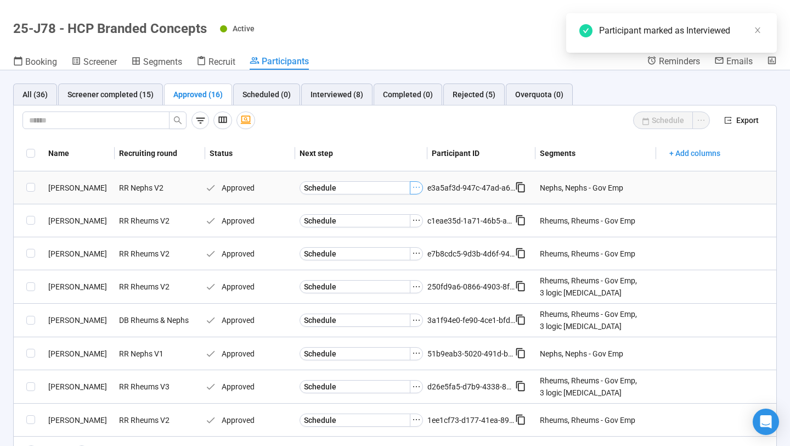
click at [413, 192] on button "button" at bounding box center [416, 187] width 13 height 13
click at [401, 222] on span "[PERSON_NAME] as Interviewed" at bounding box center [400, 225] width 110 height 12
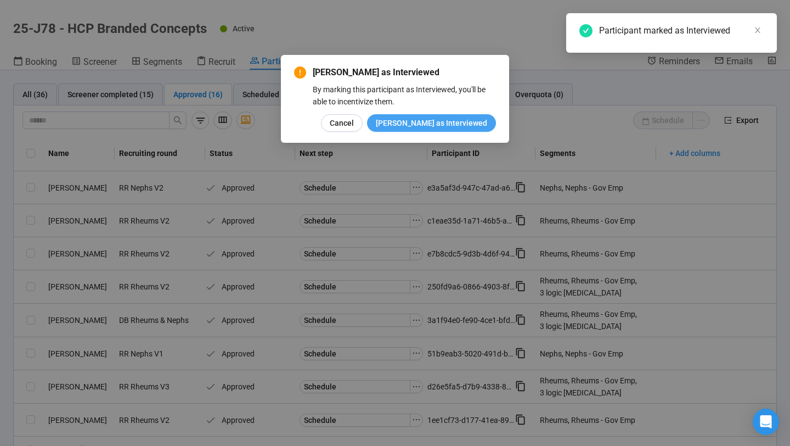
click at [433, 126] on span "[PERSON_NAME] as Interviewed" at bounding box center [431, 123] width 111 height 12
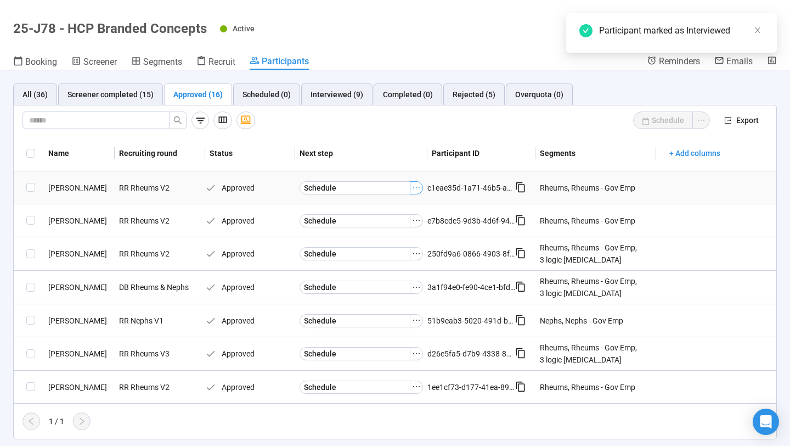
click at [415, 190] on icon "ellipsis" at bounding box center [416, 187] width 9 height 9
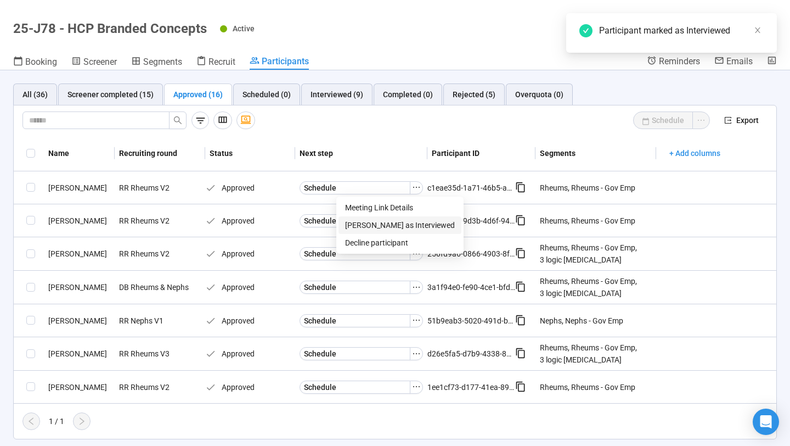
click at [403, 226] on span "[PERSON_NAME] as Interviewed" at bounding box center [400, 225] width 110 height 12
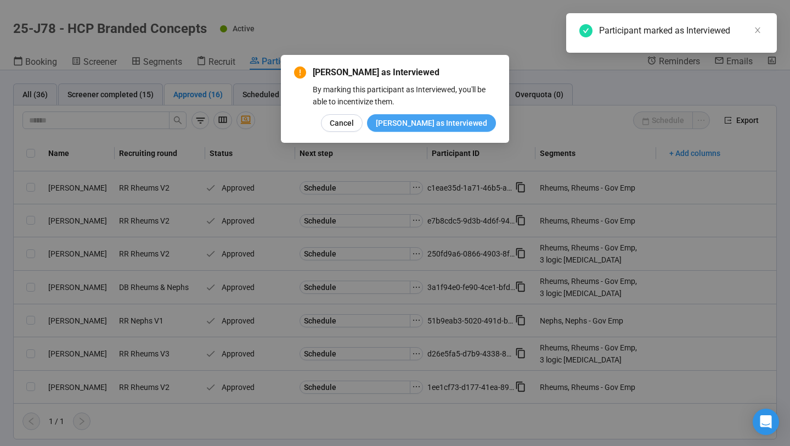
click at [436, 124] on span "[PERSON_NAME] as Interviewed" at bounding box center [431, 123] width 111 height 12
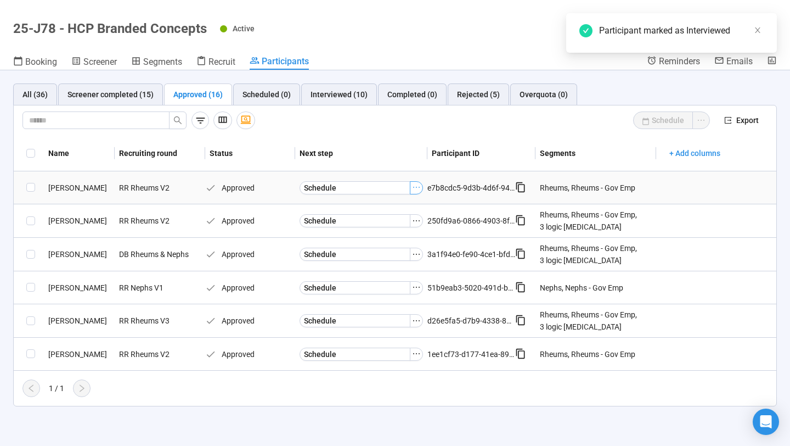
click at [415, 187] on icon "ellipsis" at bounding box center [416, 187] width 9 height 9
click at [400, 222] on span "[PERSON_NAME] as Interviewed" at bounding box center [400, 225] width 110 height 12
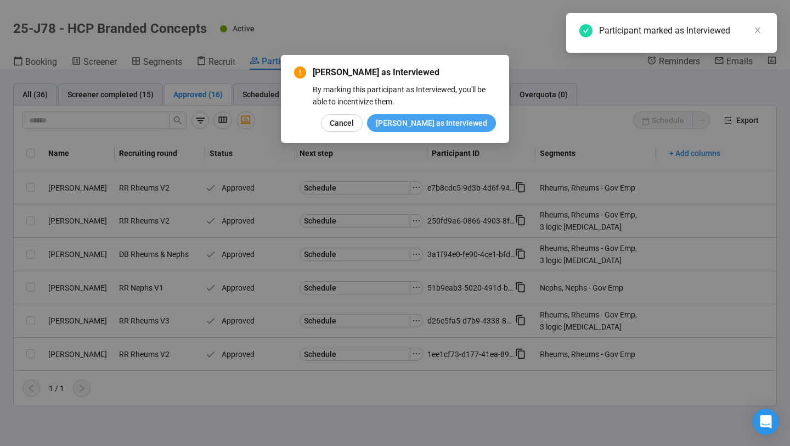
click at [442, 127] on span "[PERSON_NAME] as Interviewed" at bounding box center [431, 123] width 111 height 12
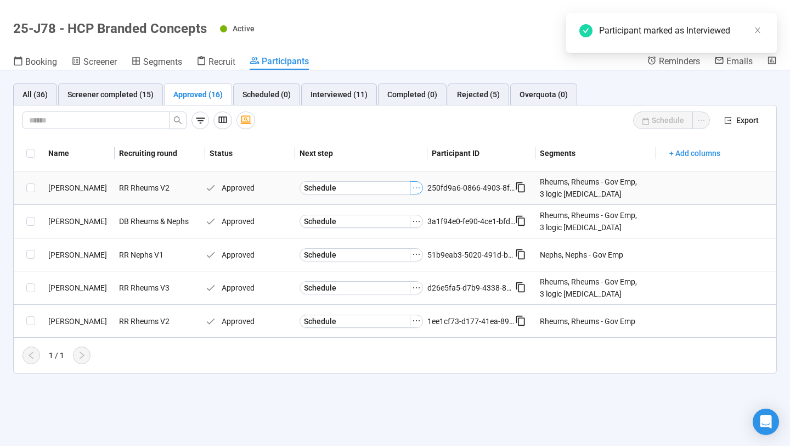
click at [417, 182] on button "button" at bounding box center [416, 187] width 13 height 13
click at [401, 226] on span "[PERSON_NAME] as Interviewed" at bounding box center [400, 225] width 110 height 12
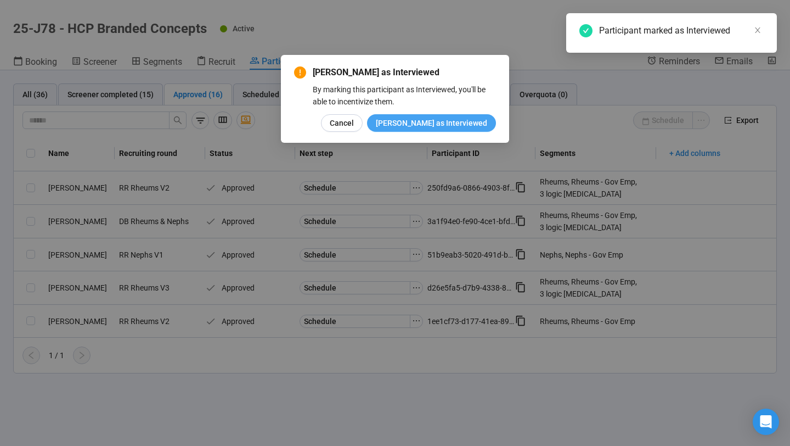
click at [445, 125] on span "[PERSON_NAME] as Interviewed" at bounding box center [431, 123] width 111 height 12
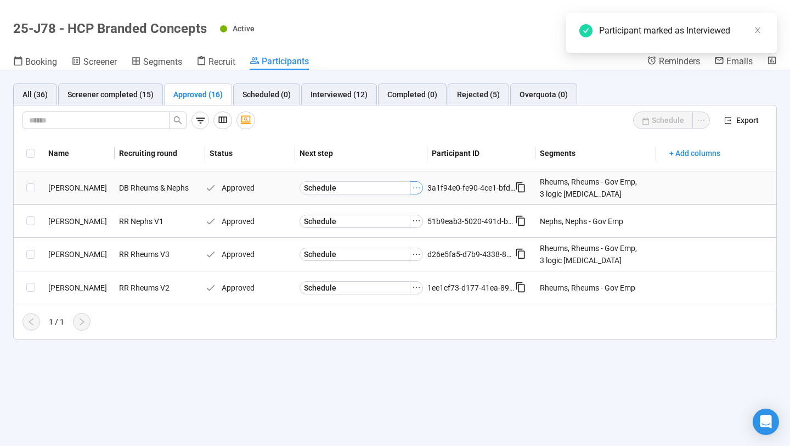
click at [416, 191] on icon "ellipsis" at bounding box center [416, 187] width 9 height 9
click at [391, 226] on span "[PERSON_NAME] as Interviewed" at bounding box center [400, 225] width 110 height 12
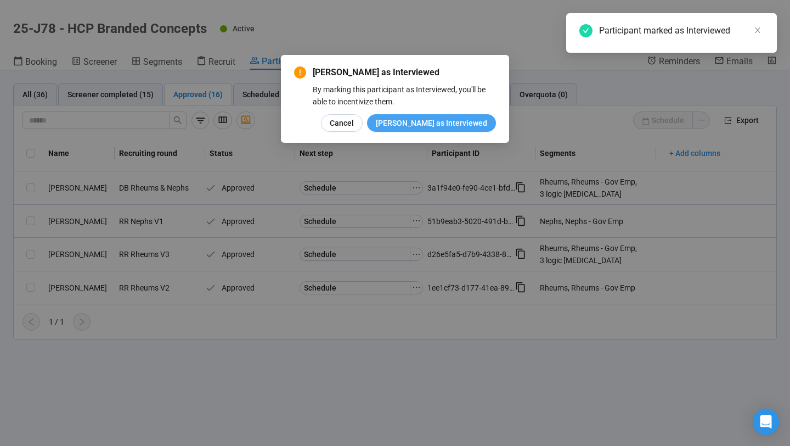
click at [446, 122] on span "[PERSON_NAME] as Interviewed" at bounding box center [431, 123] width 111 height 12
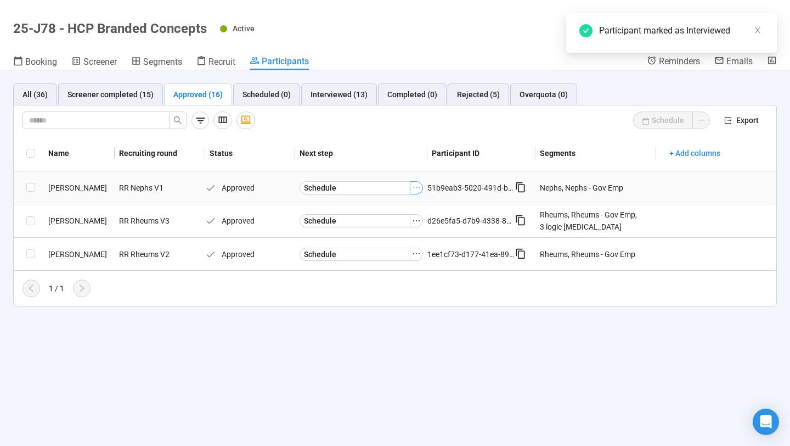
click at [414, 188] on icon "ellipsis" at bounding box center [416, 187] width 9 height 9
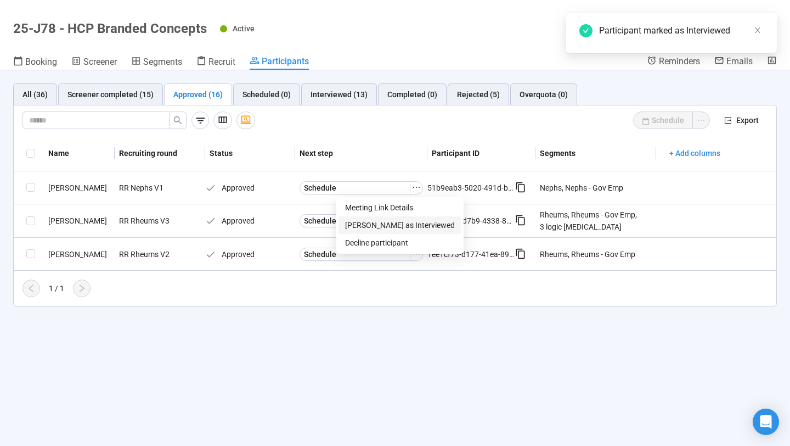
click at [402, 222] on span "[PERSON_NAME] as Interviewed" at bounding box center [400, 225] width 110 height 12
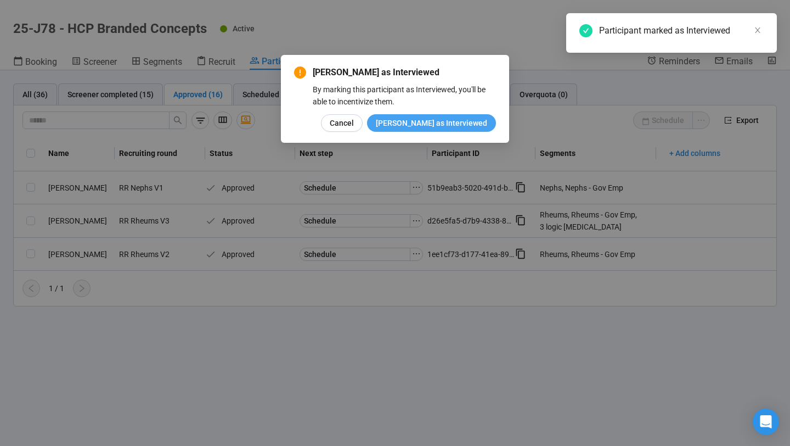
click at [435, 129] on button "[PERSON_NAME] as Interviewed" at bounding box center [431, 123] width 129 height 18
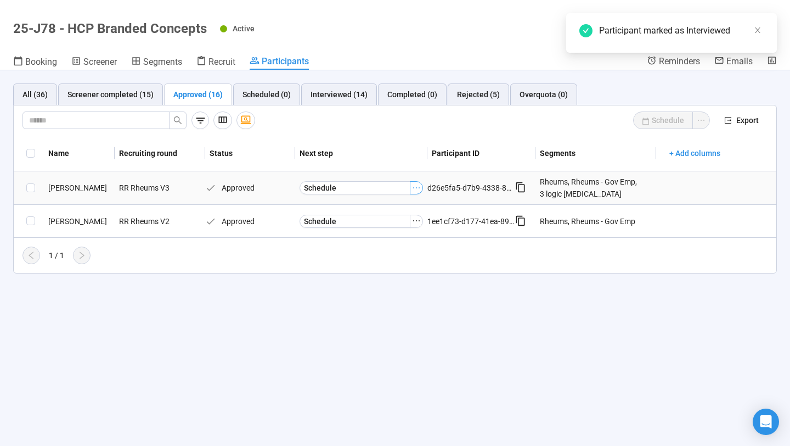
click at [417, 189] on icon "ellipsis" at bounding box center [416, 187] width 9 height 9
click at [397, 221] on span "[PERSON_NAME] as Interviewed" at bounding box center [400, 225] width 110 height 12
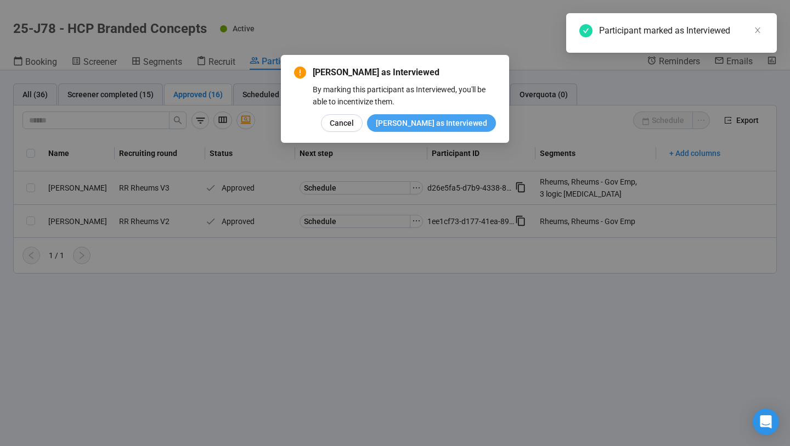
click at [444, 114] on button "[PERSON_NAME] as Interviewed" at bounding box center [431, 123] width 129 height 18
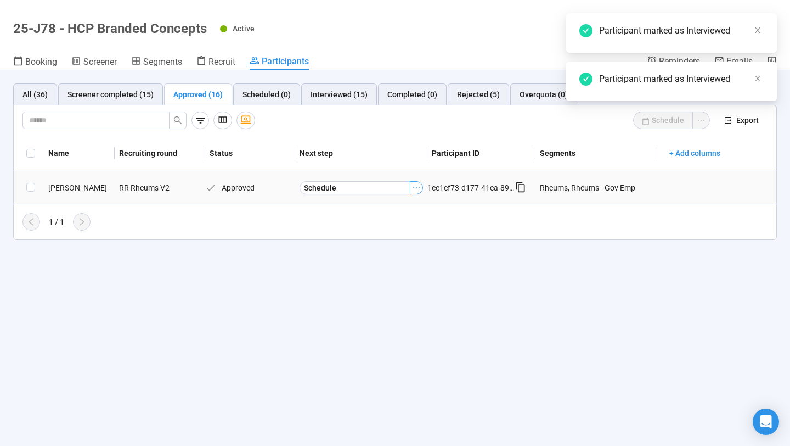
click at [416, 184] on icon "ellipsis" at bounding box center [416, 187] width 9 height 9
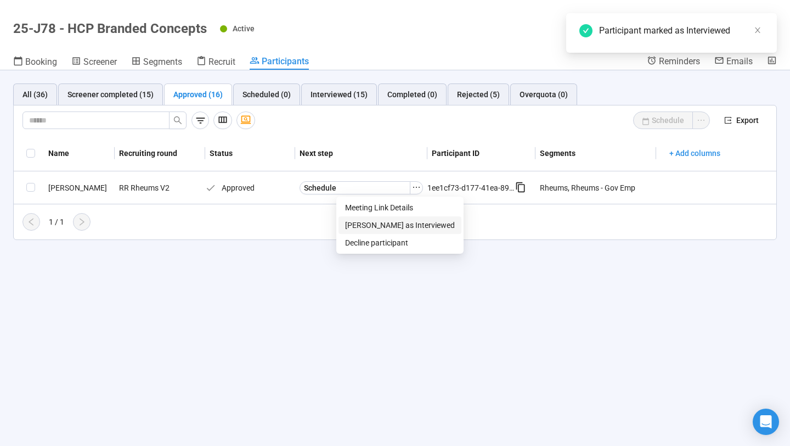
click at [393, 223] on span "[PERSON_NAME] as Interviewed" at bounding box center [400, 225] width 110 height 12
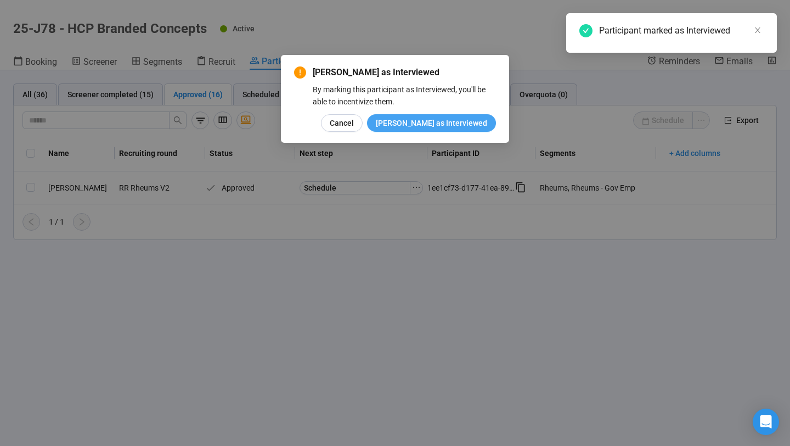
click at [446, 121] on span "[PERSON_NAME] as Interviewed" at bounding box center [431, 123] width 111 height 12
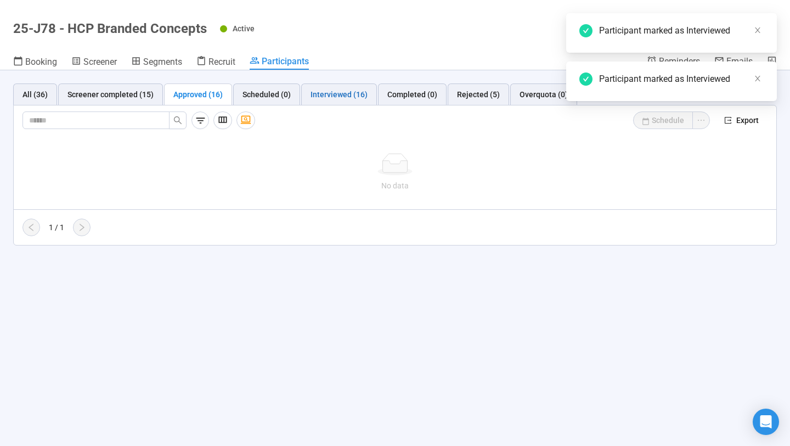
click at [349, 93] on div "Interviewed (16)" at bounding box center [339, 94] width 57 height 12
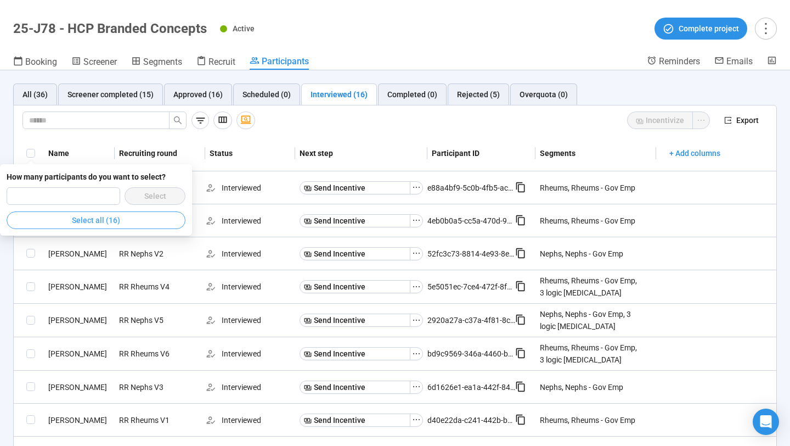
click at [98, 217] on span "Select all (16)" at bounding box center [96, 220] width 48 height 12
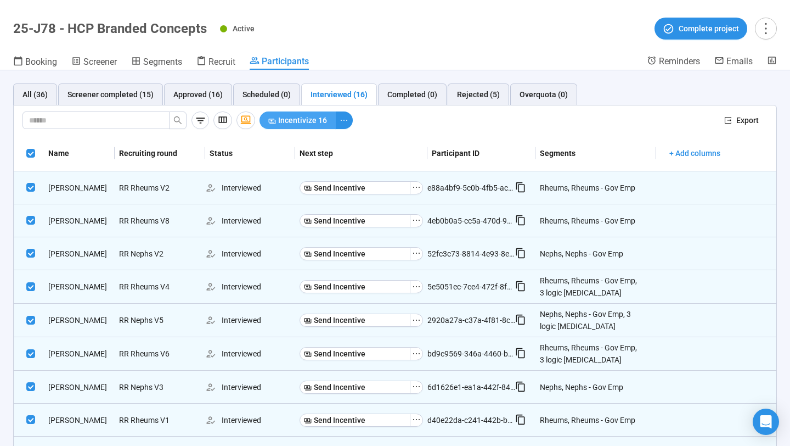
click at [317, 116] on span "Incentivize 16" at bounding box center [302, 120] width 49 height 12
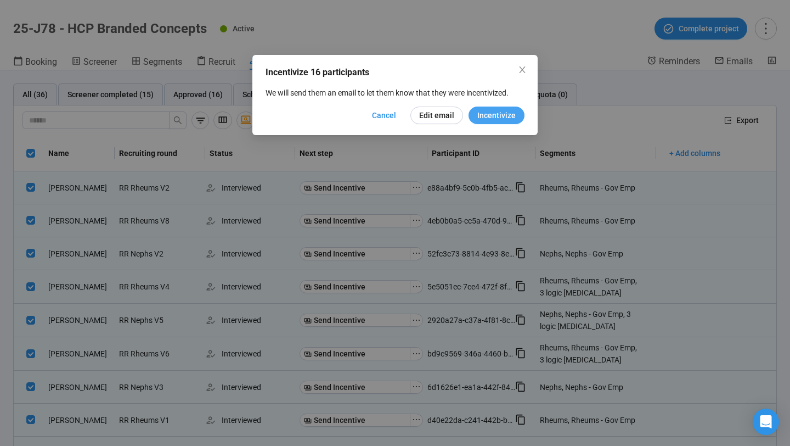
click at [487, 116] on span "Incentivize" at bounding box center [497, 115] width 38 height 12
